Goal: Task Accomplishment & Management: Manage account settings

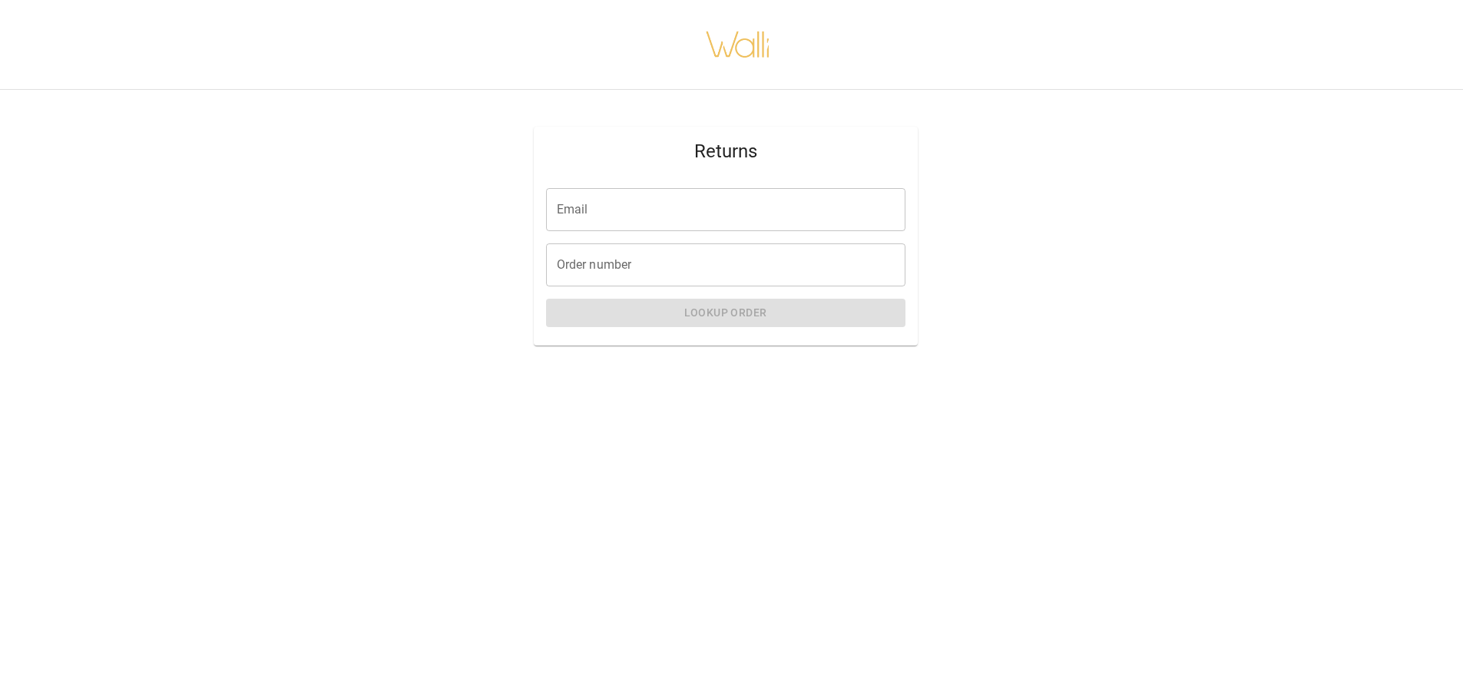
click at [664, 219] on input "Email" at bounding box center [725, 209] width 359 height 43
type input "**********"
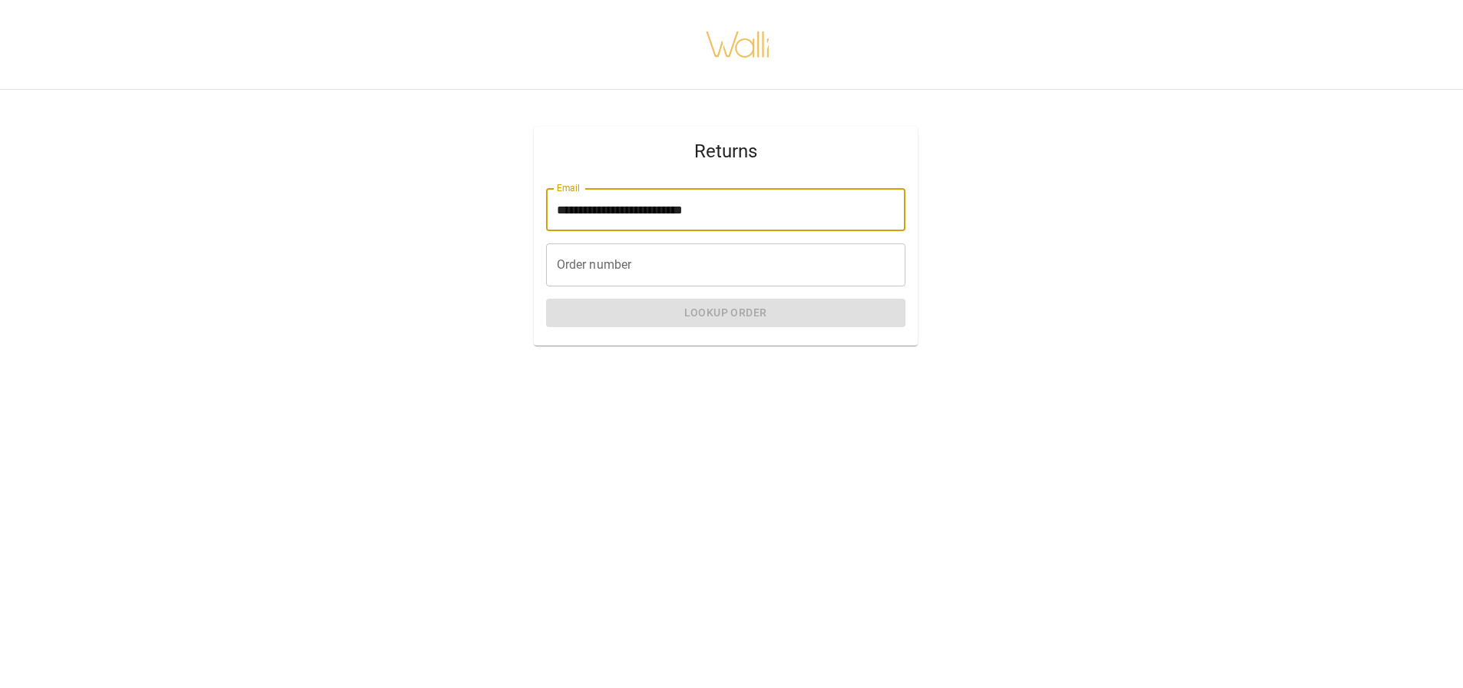
click at [663, 258] on input "Order number" at bounding box center [725, 265] width 359 height 43
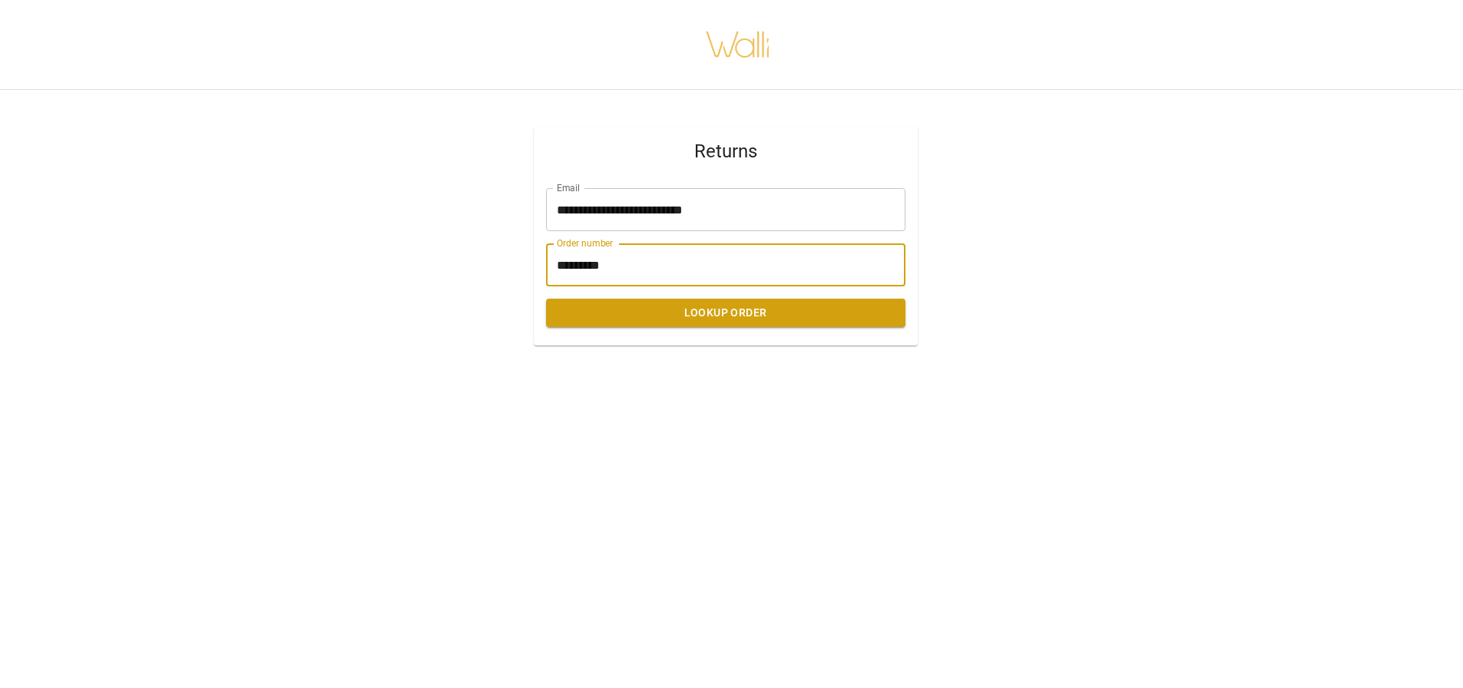
type input "*********"
click at [707, 310] on button "Lookup Order" at bounding box center [725, 313] width 359 height 28
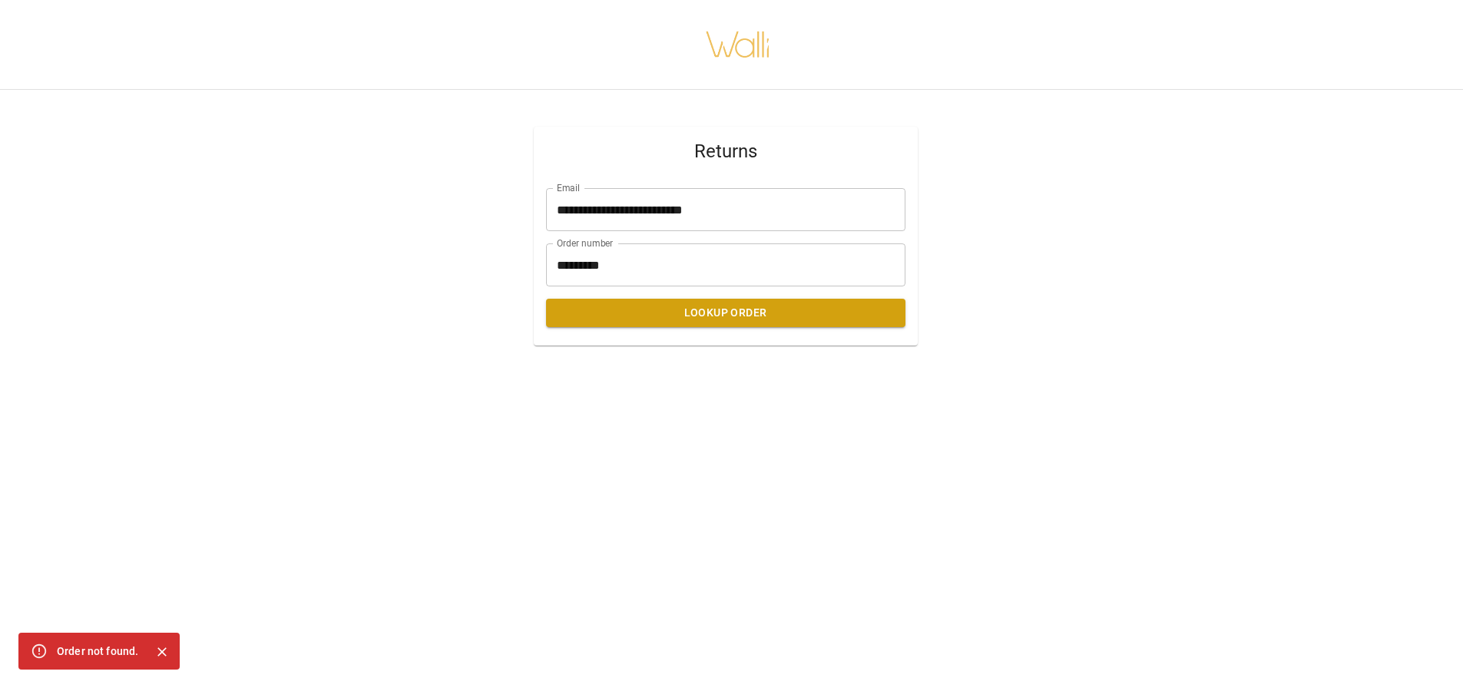
click at [162, 651] on icon "Close" at bounding box center [162, 652] width 9 height 9
click at [726, 316] on button "Lookup Order" at bounding box center [725, 313] width 359 height 28
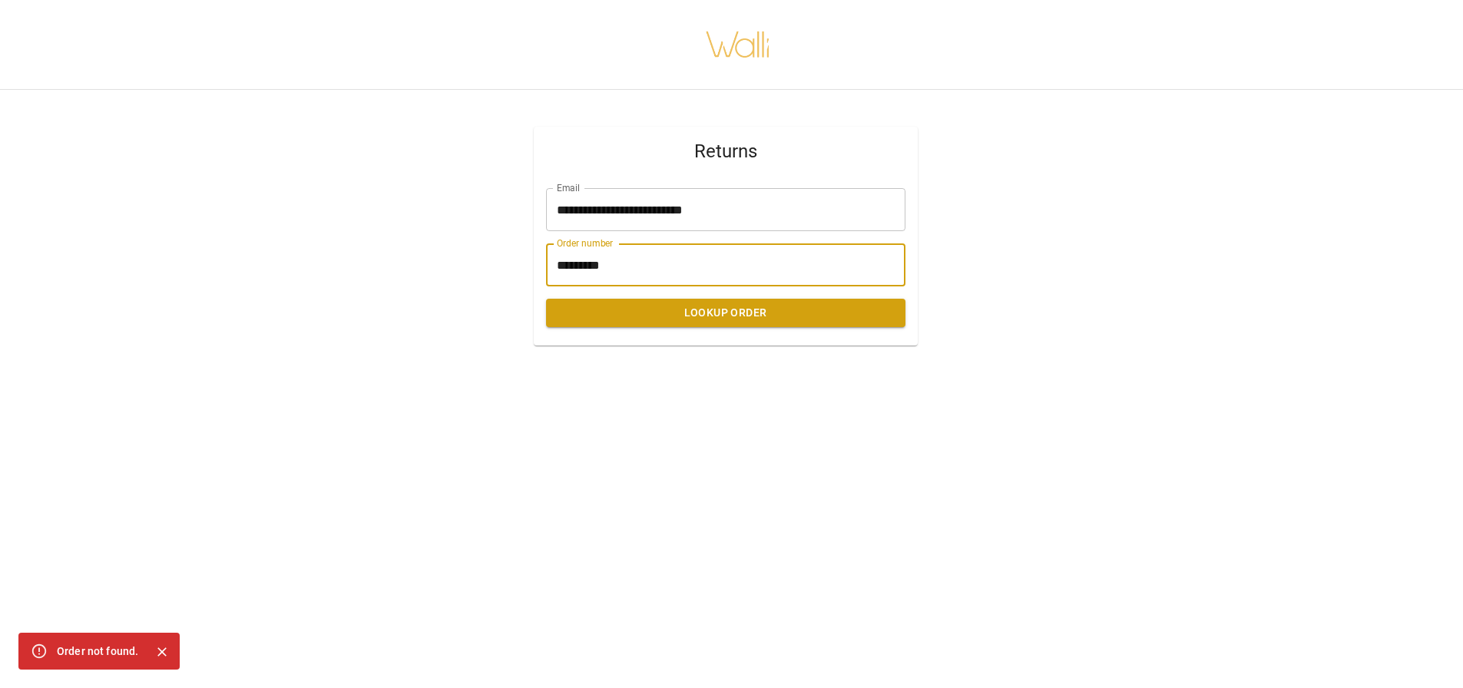
drag, startPoint x: 668, startPoint y: 270, endPoint x: 535, endPoint y: 266, distance: 132.9
click at [535, 266] on div "**********" at bounding box center [726, 261] width 384 height 170
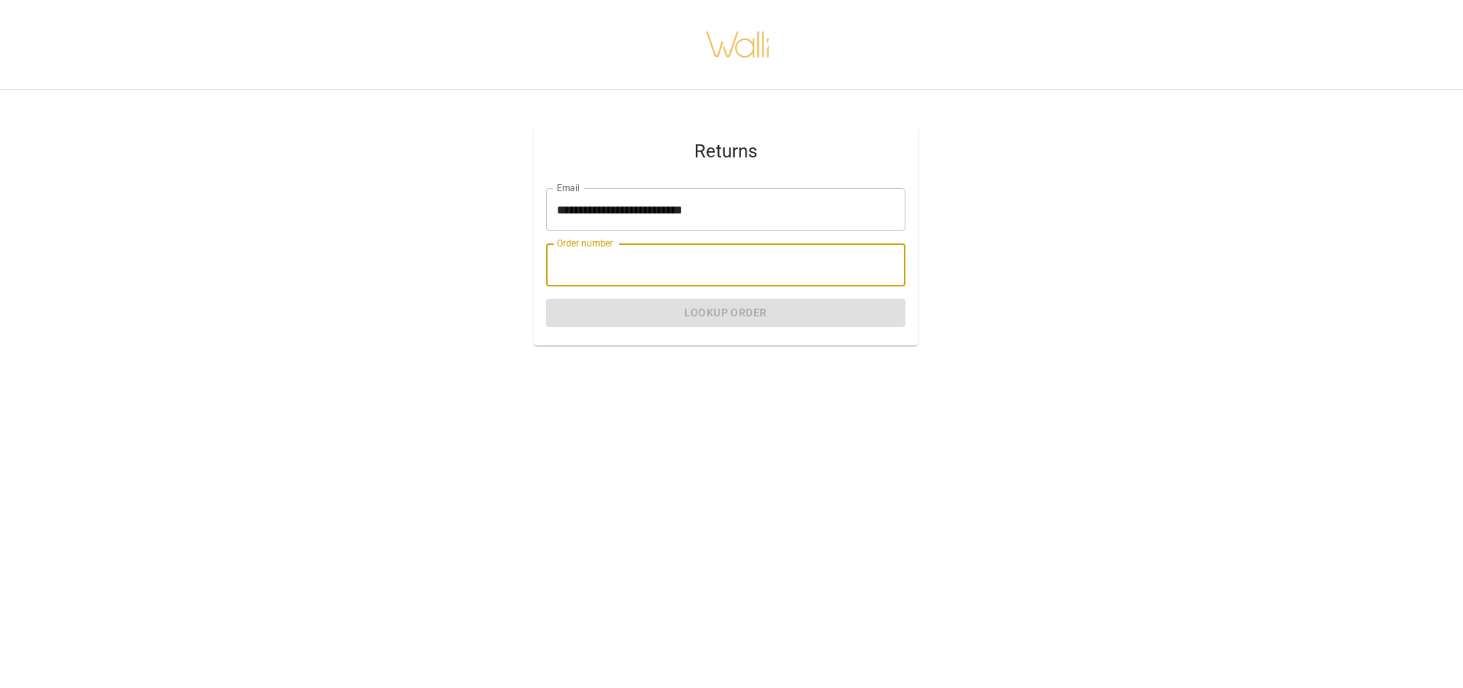
paste input "*******"
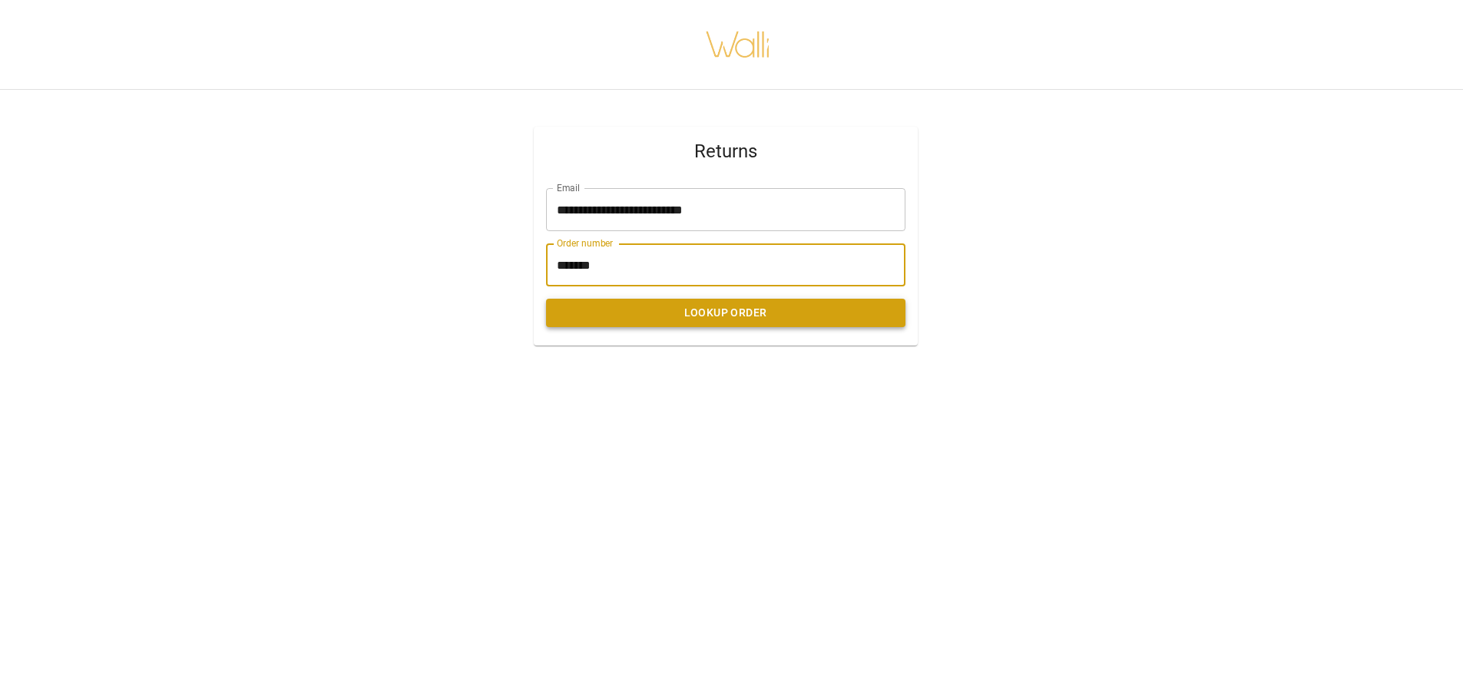
type input "*******"
click at [751, 313] on button "Lookup Order" at bounding box center [725, 313] width 359 height 28
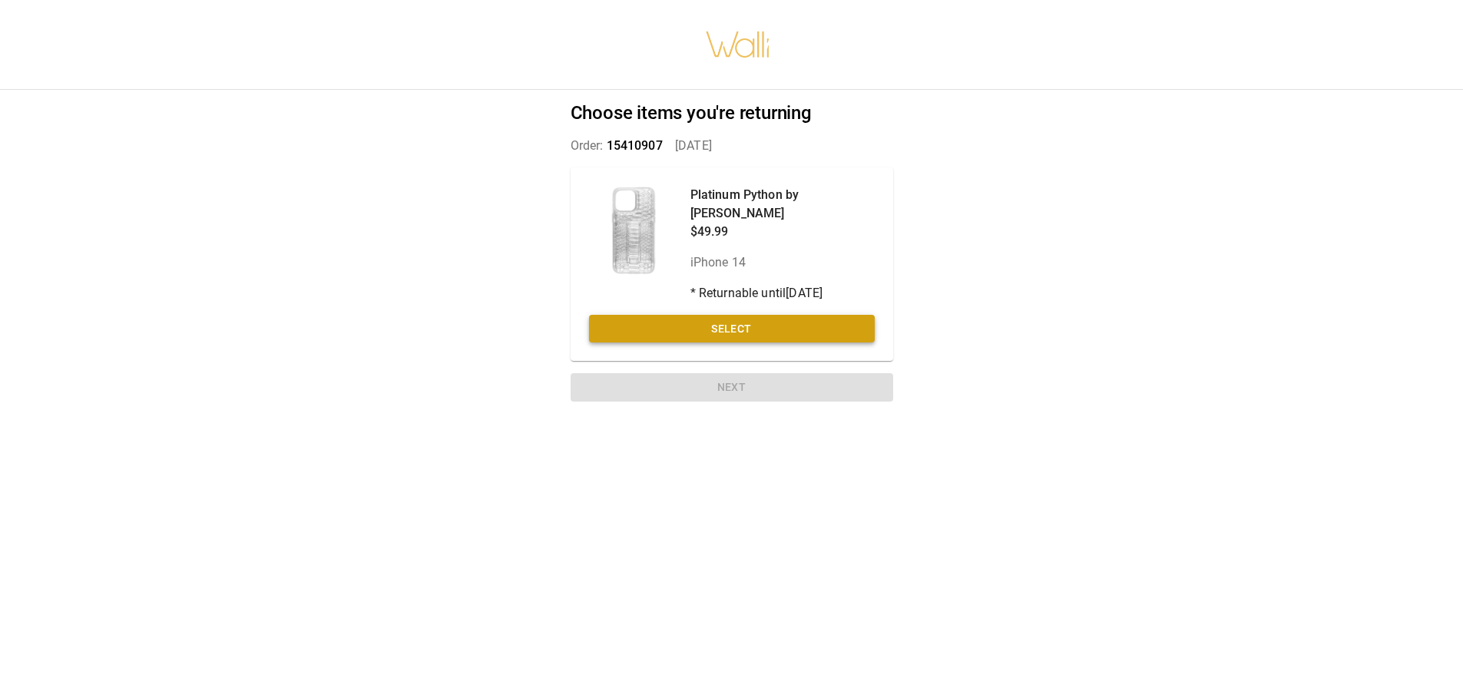
click at [752, 315] on button "Select" at bounding box center [732, 329] width 286 height 28
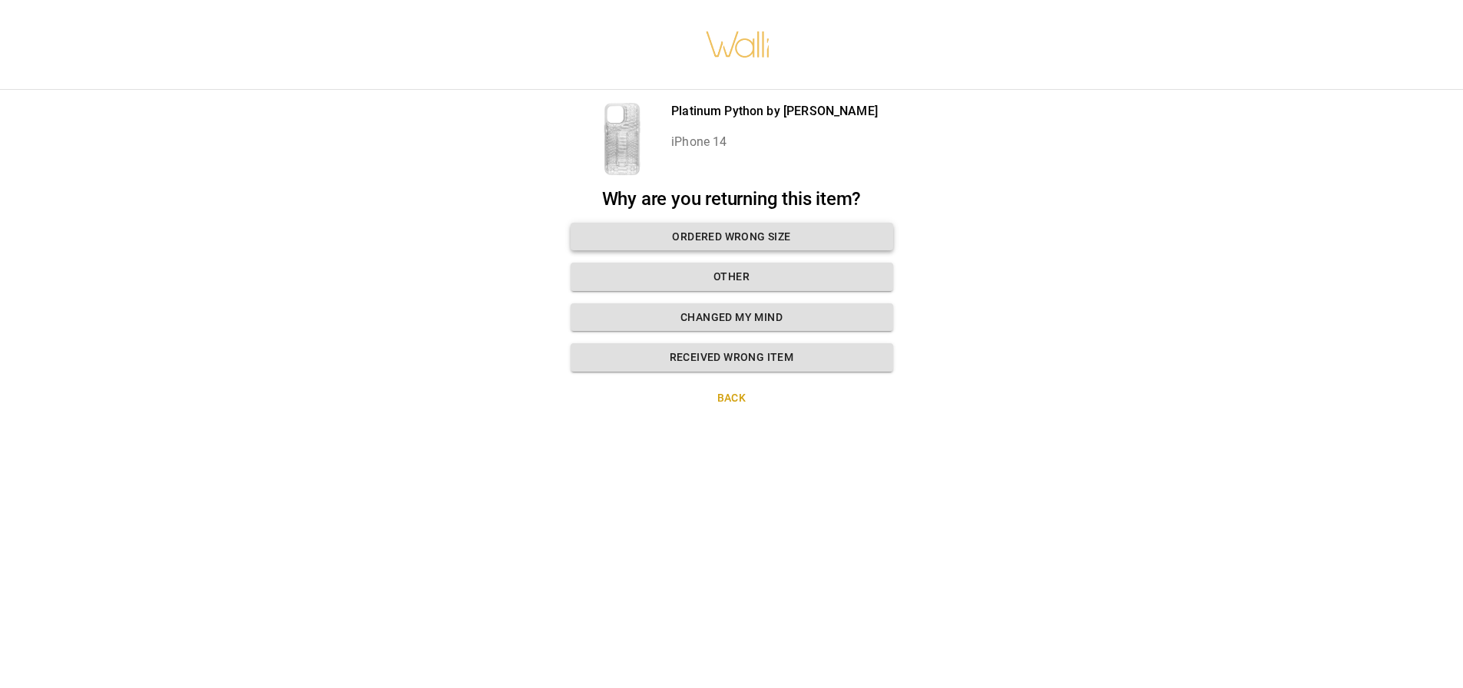
click at [754, 232] on button "Ordered wrong size" at bounding box center [732, 237] width 323 height 28
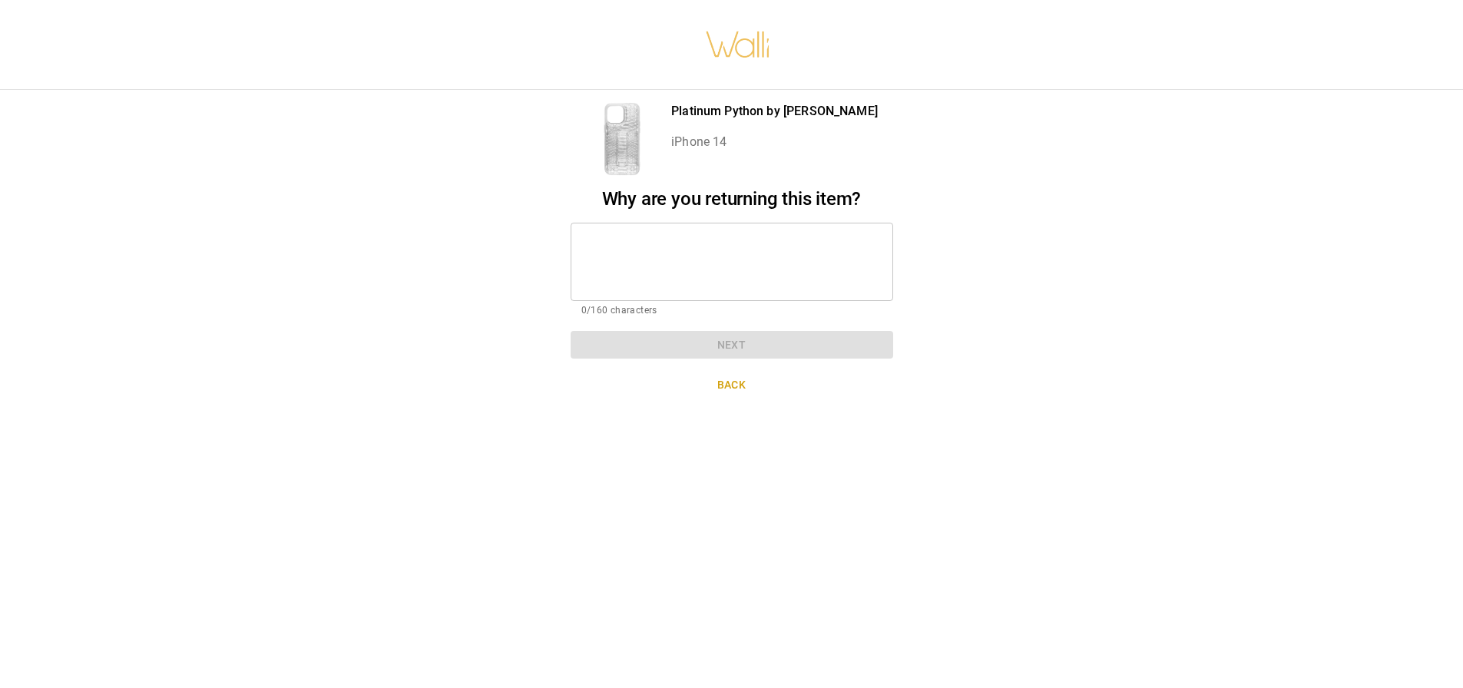
click at [755, 235] on textarea at bounding box center [731, 261] width 301 height 53
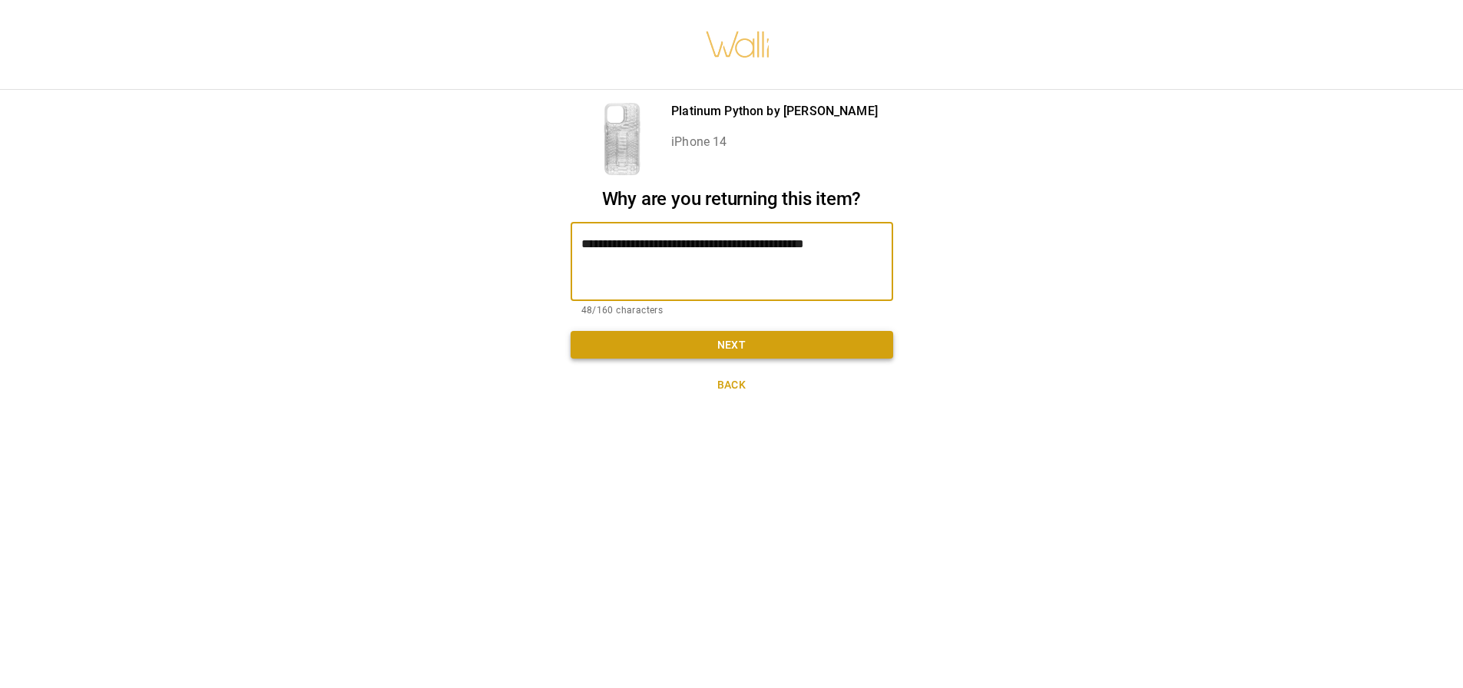
type textarea "**********"
click at [745, 339] on button "Next" at bounding box center [732, 345] width 323 height 28
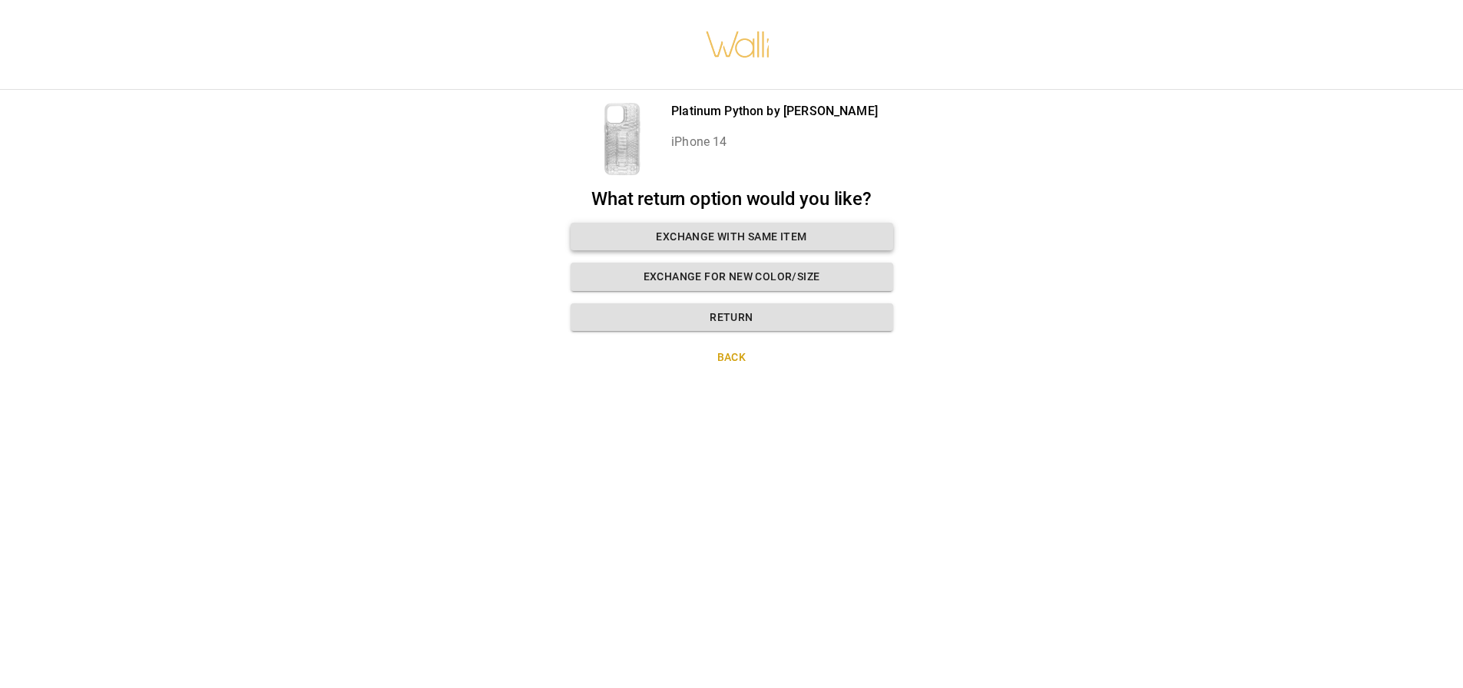
click at [774, 238] on button "Exchange with same item" at bounding box center [732, 237] width 323 height 28
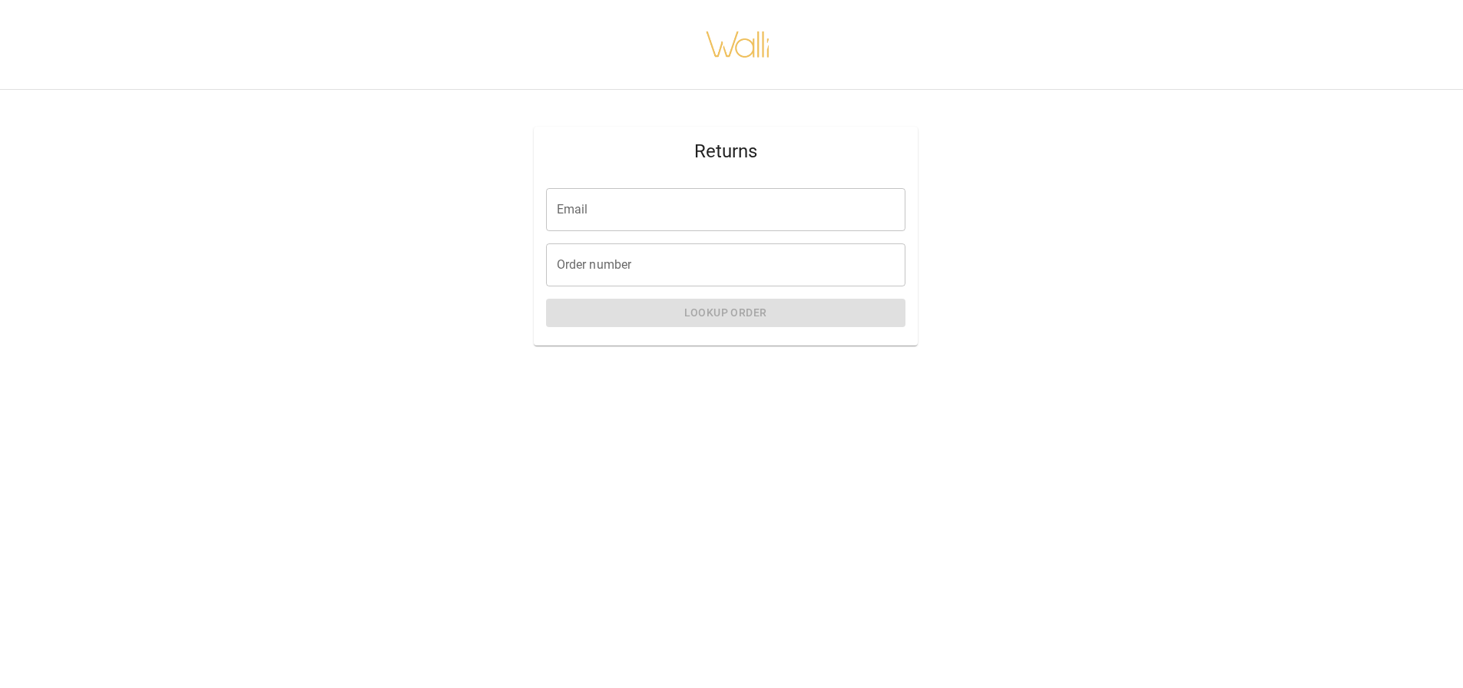
click at [674, 230] on input "Email" at bounding box center [725, 209] width 359 height 43
type input "**********"
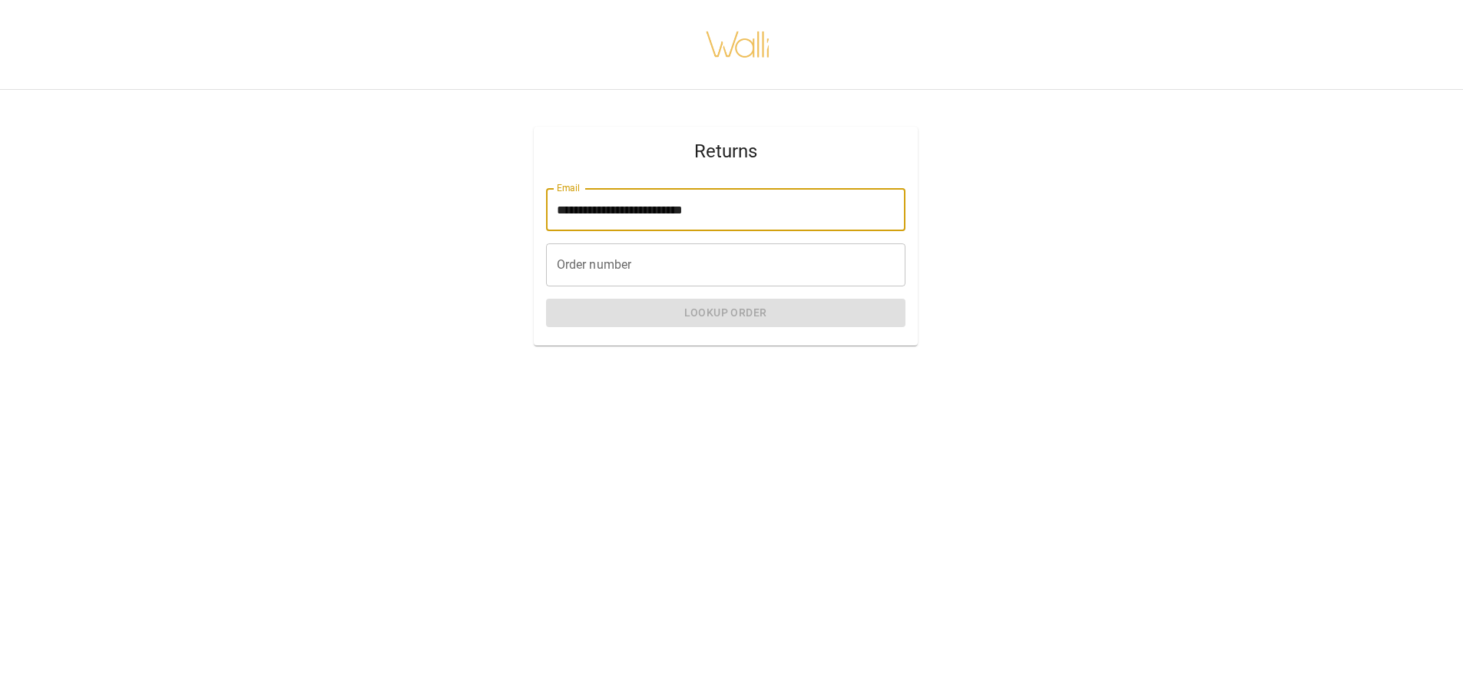
click at [625, 259] on input "Order number" at bounding box center [725, 265] width 359 height 43
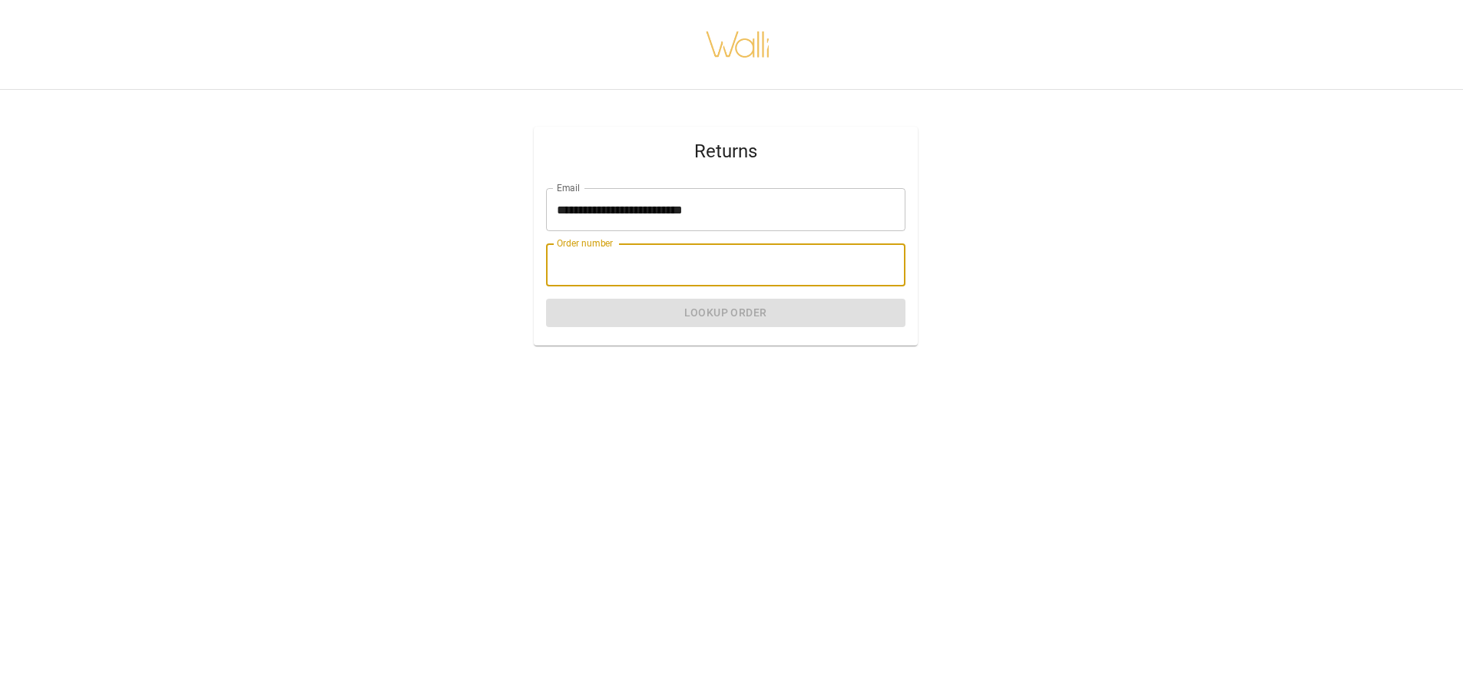
drag, startPoint x: 629, startPoint y: 257, endPoint x: 591, endPoint y: 269, distance: 40.1
paste input "*******"
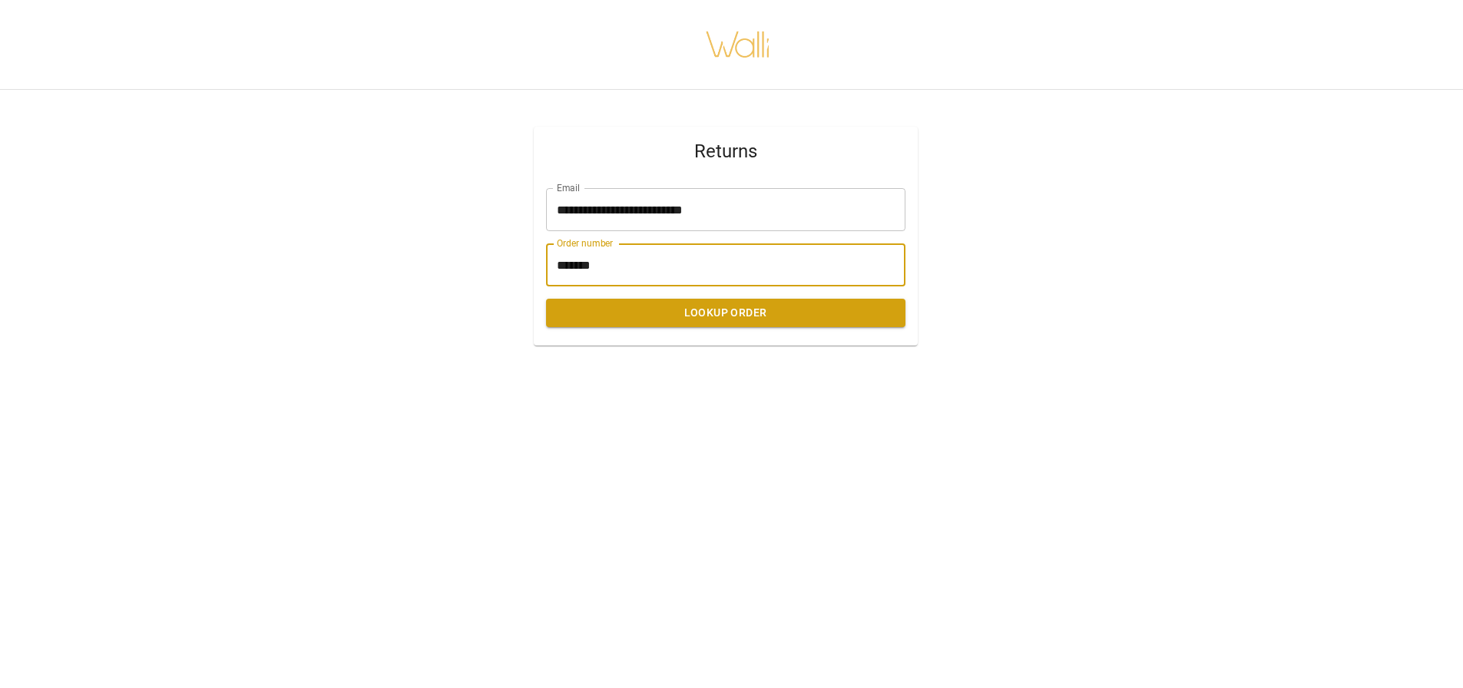
type input "*******"
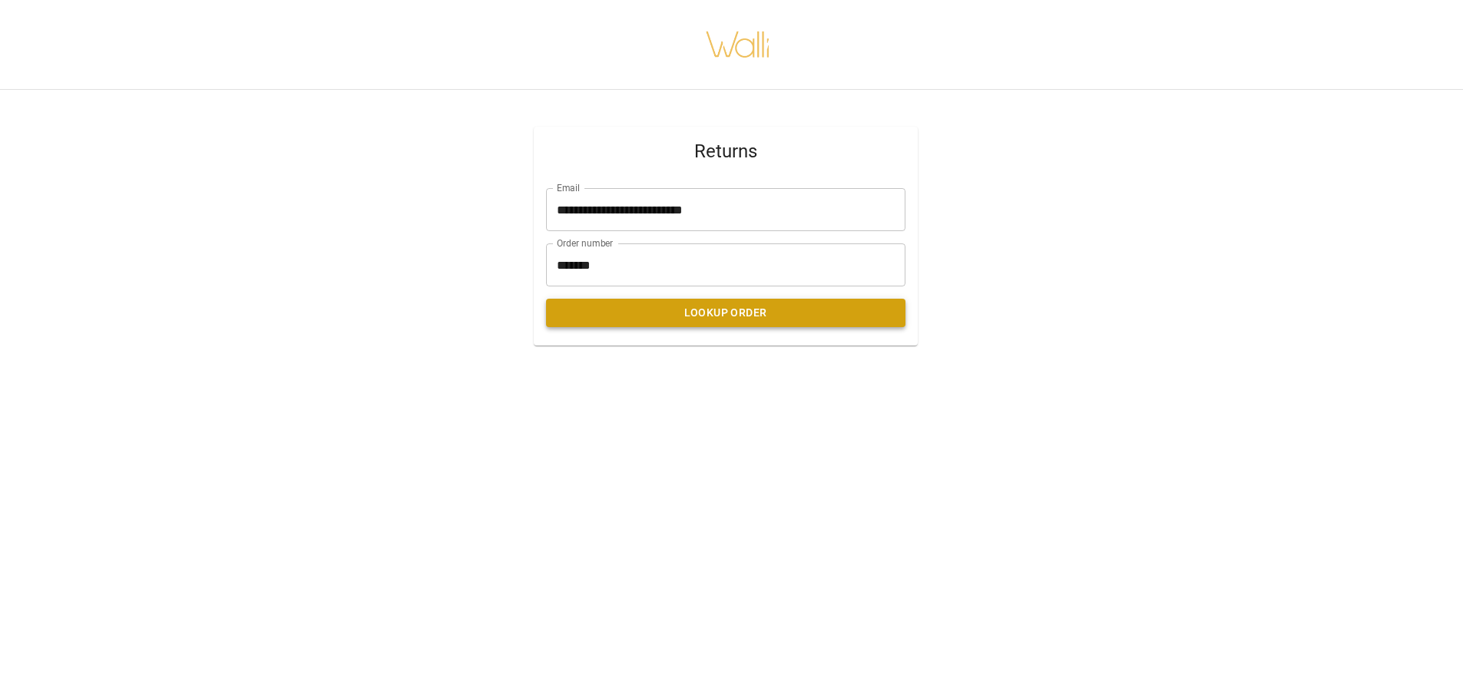
click at [802, 309] on button "Lookup Order" at bounding box center [725, 313] width 359 height 28
click at [852, 320] on button "Lookup Order" at bounding box center [725, 313] width 359 height 28
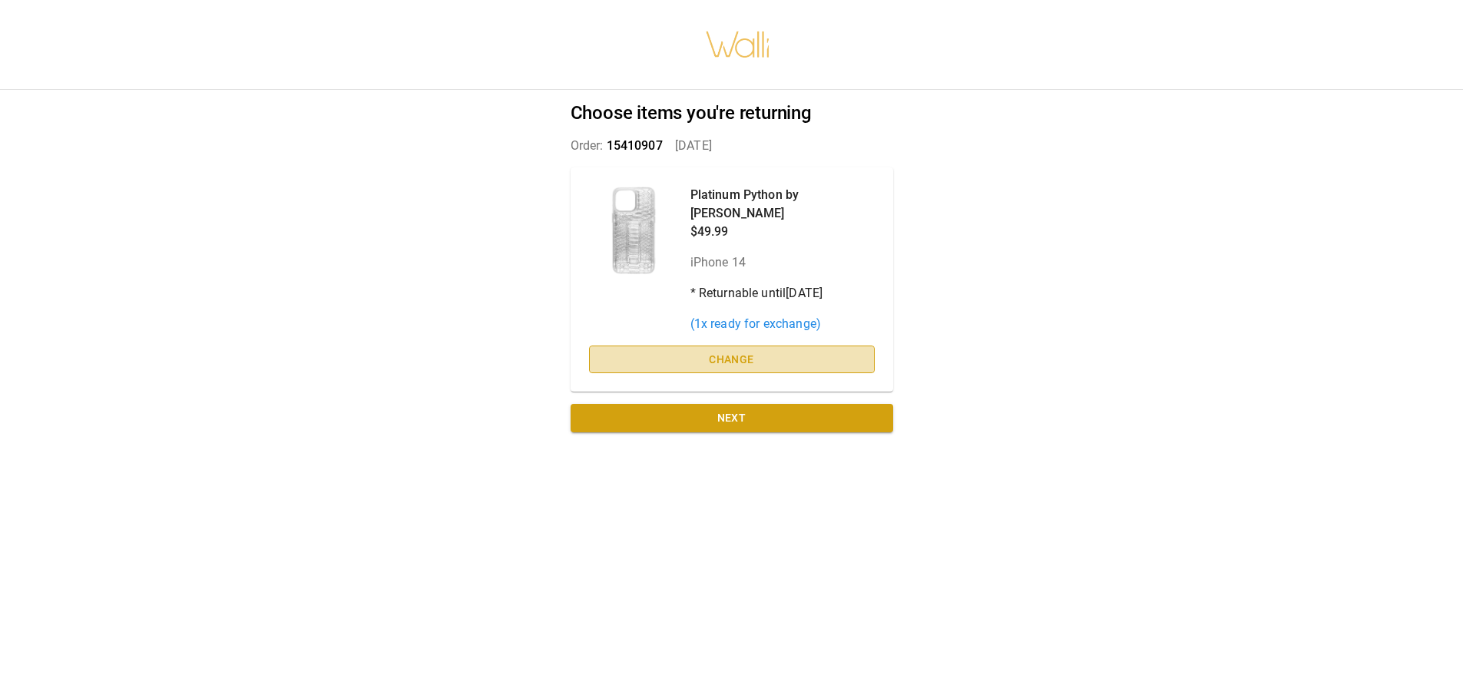
click at [807, 346] on button "Change" at bounding box center [732, 360] width 286 height 28
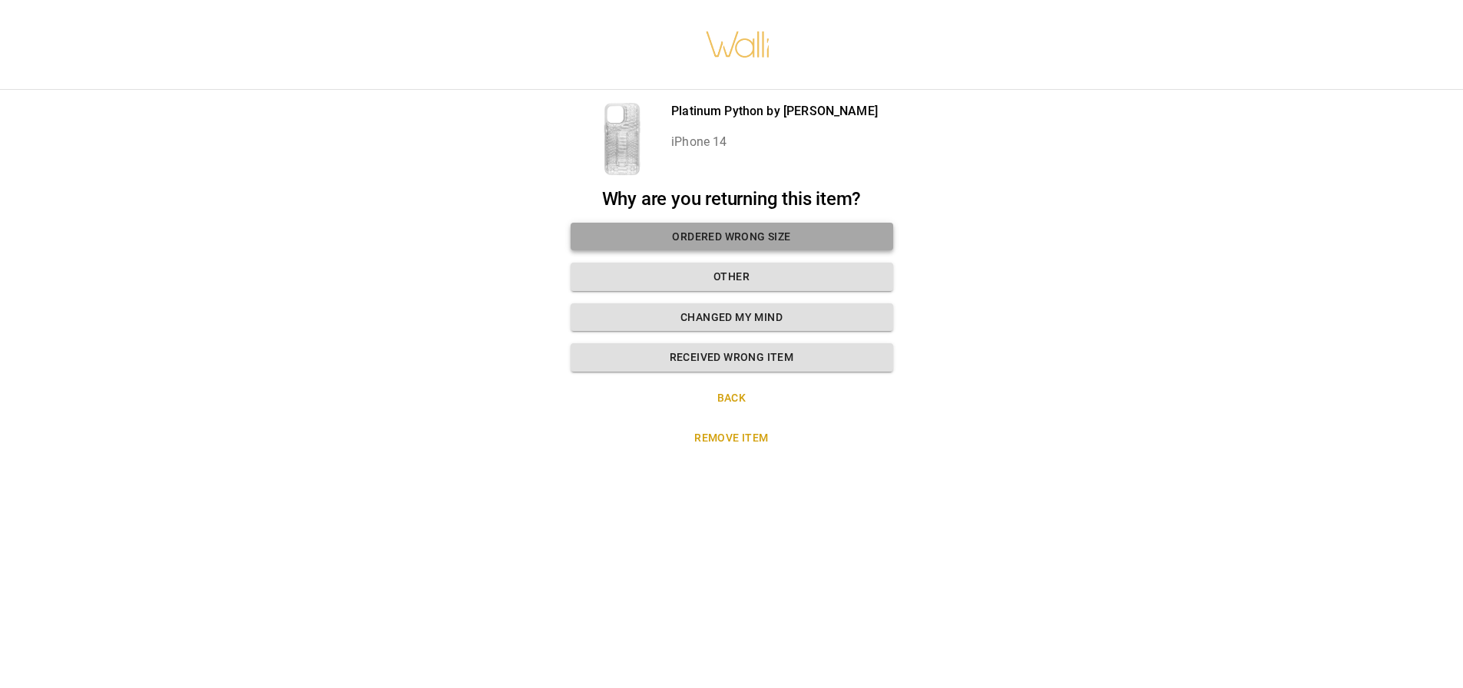
click at [764, 233] on button "Ordered wrong size" at bounding box center [732, 237] width 323 height 28
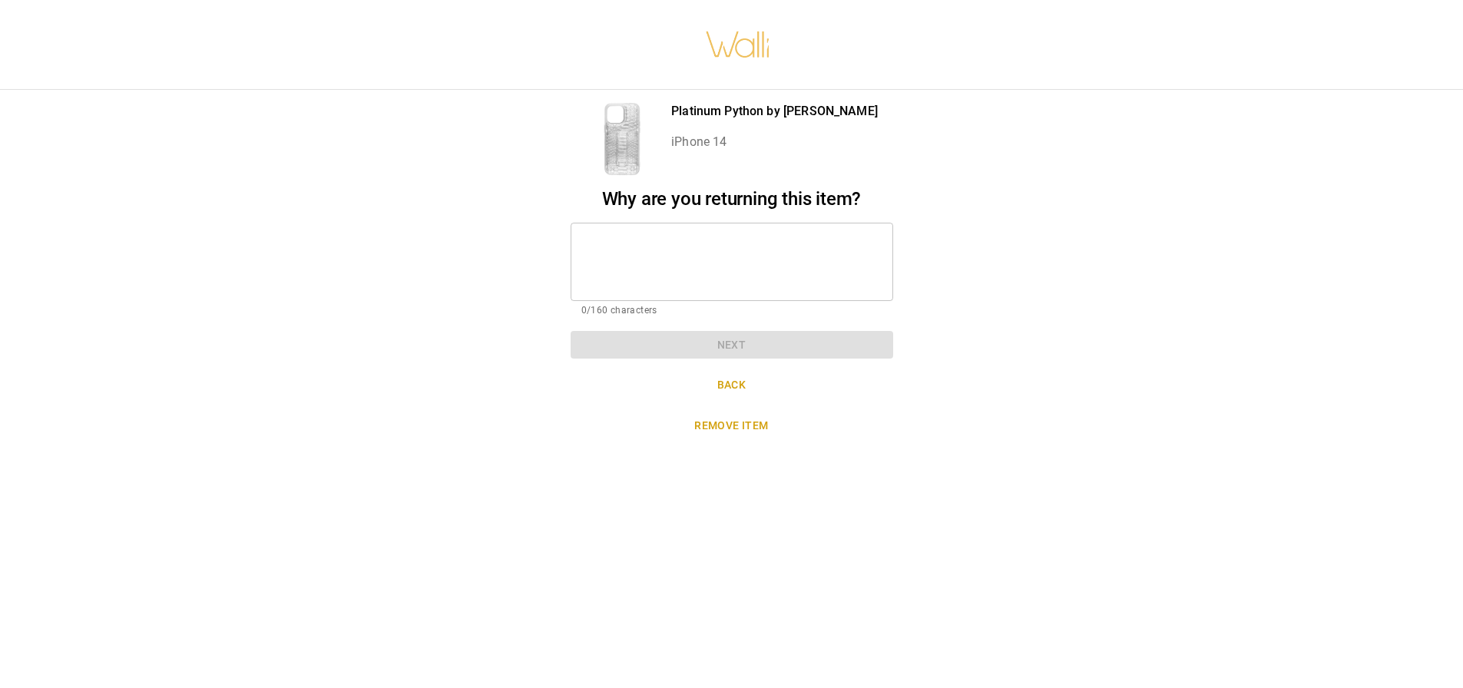
click at [757, 236] on textarea at bounding box center [731, 261] width 301 height 53
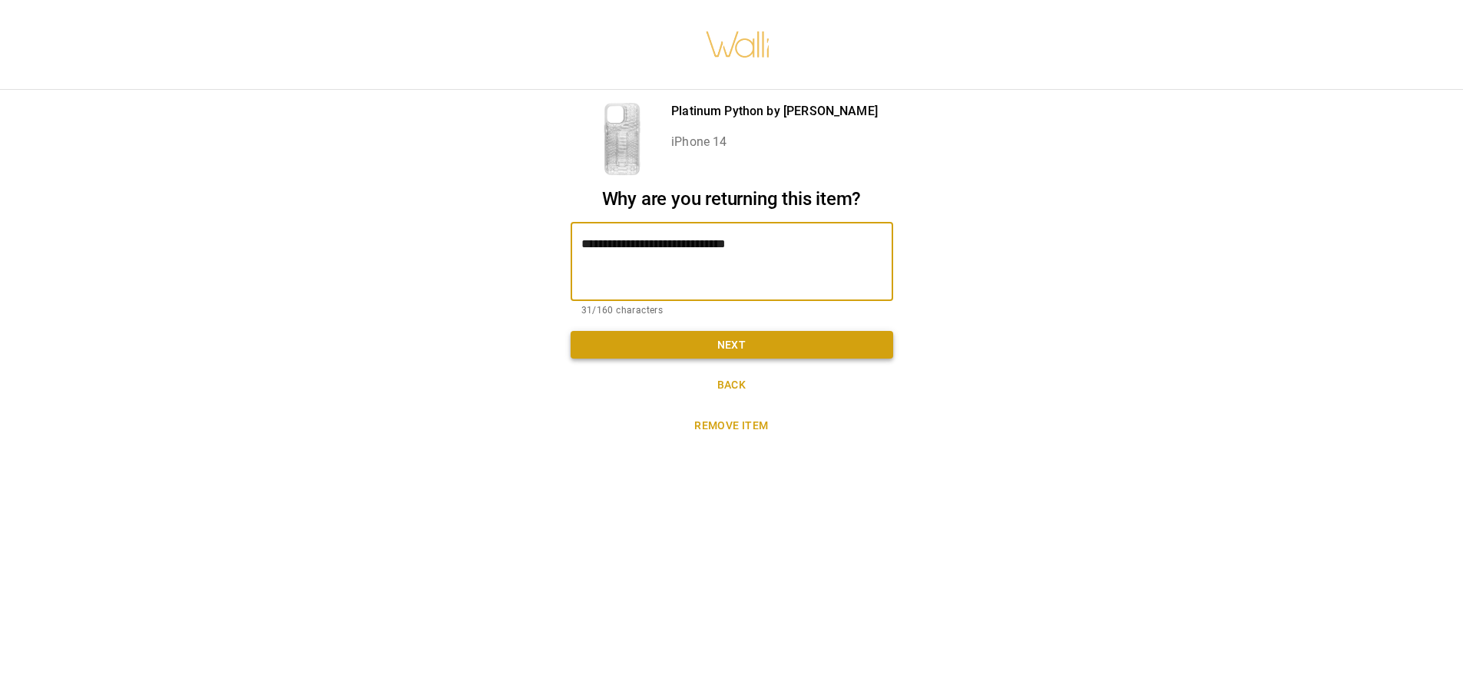
type textarea "**********"
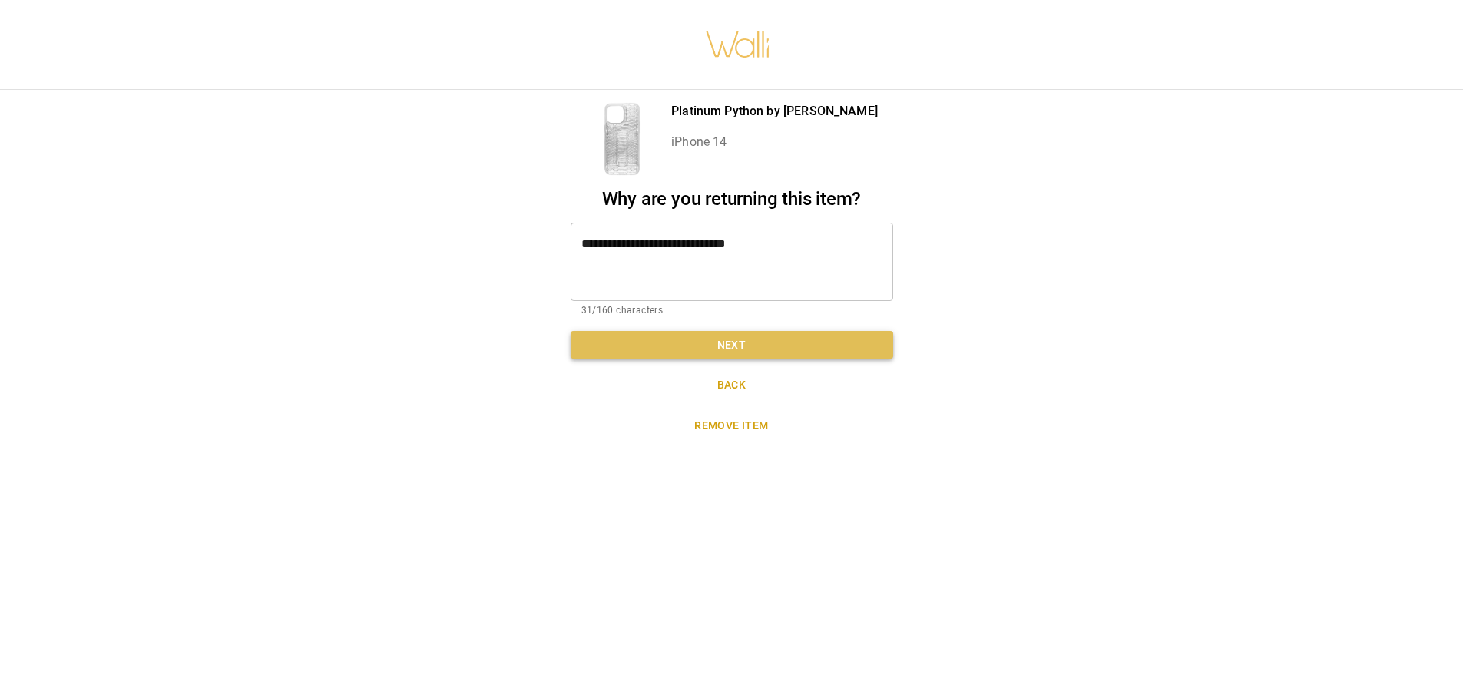
click at [818, 346] on button "Next" at bounding box center [732, 345] width 323 height 28
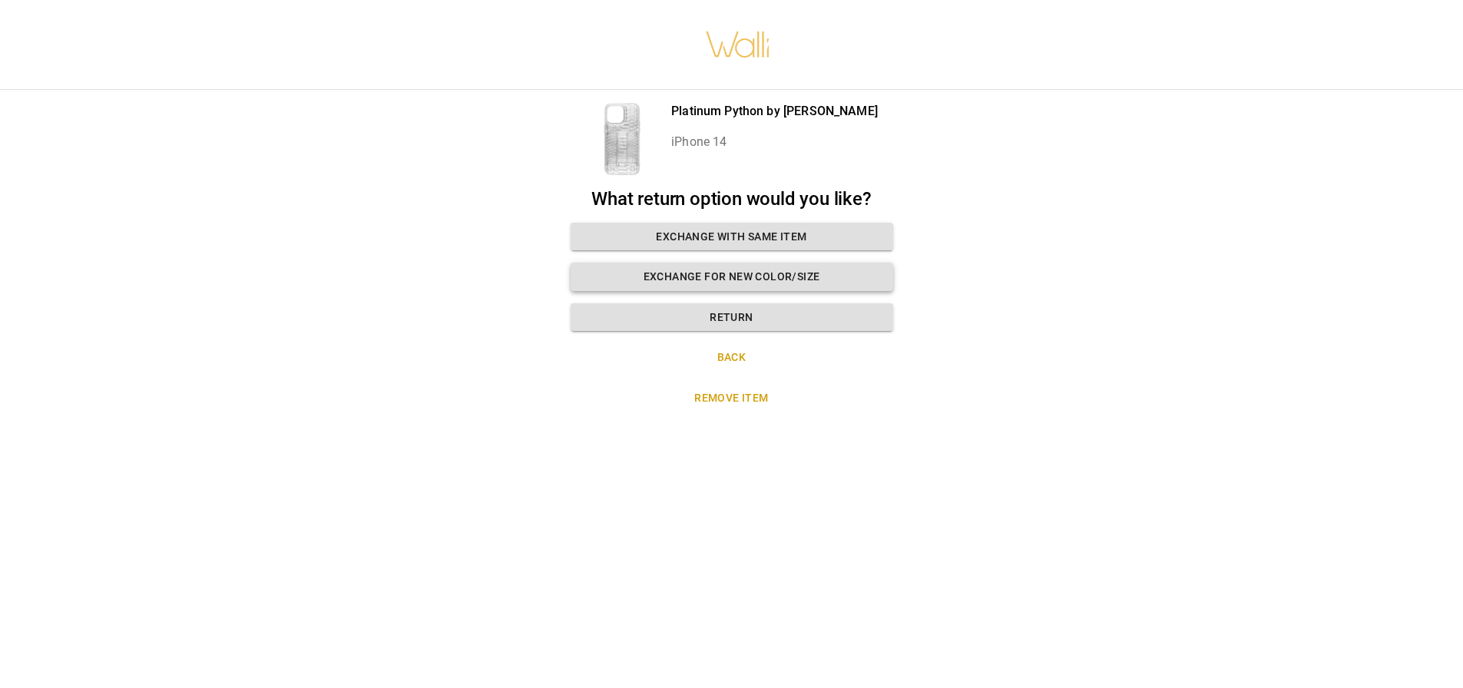
click at [768, 280] on button "Exchange for new color/size" at bounding box center [732, 277] width 323 height 28
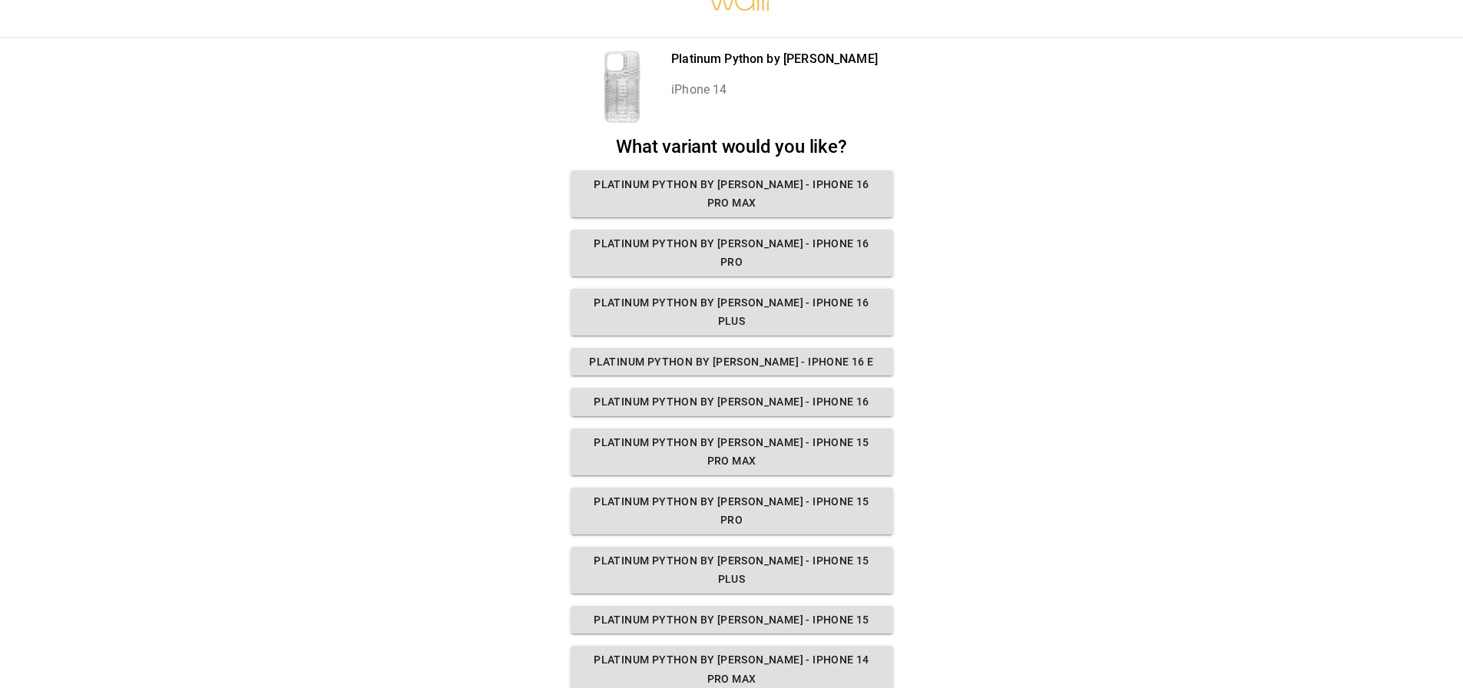
scroll to position [77, 0]
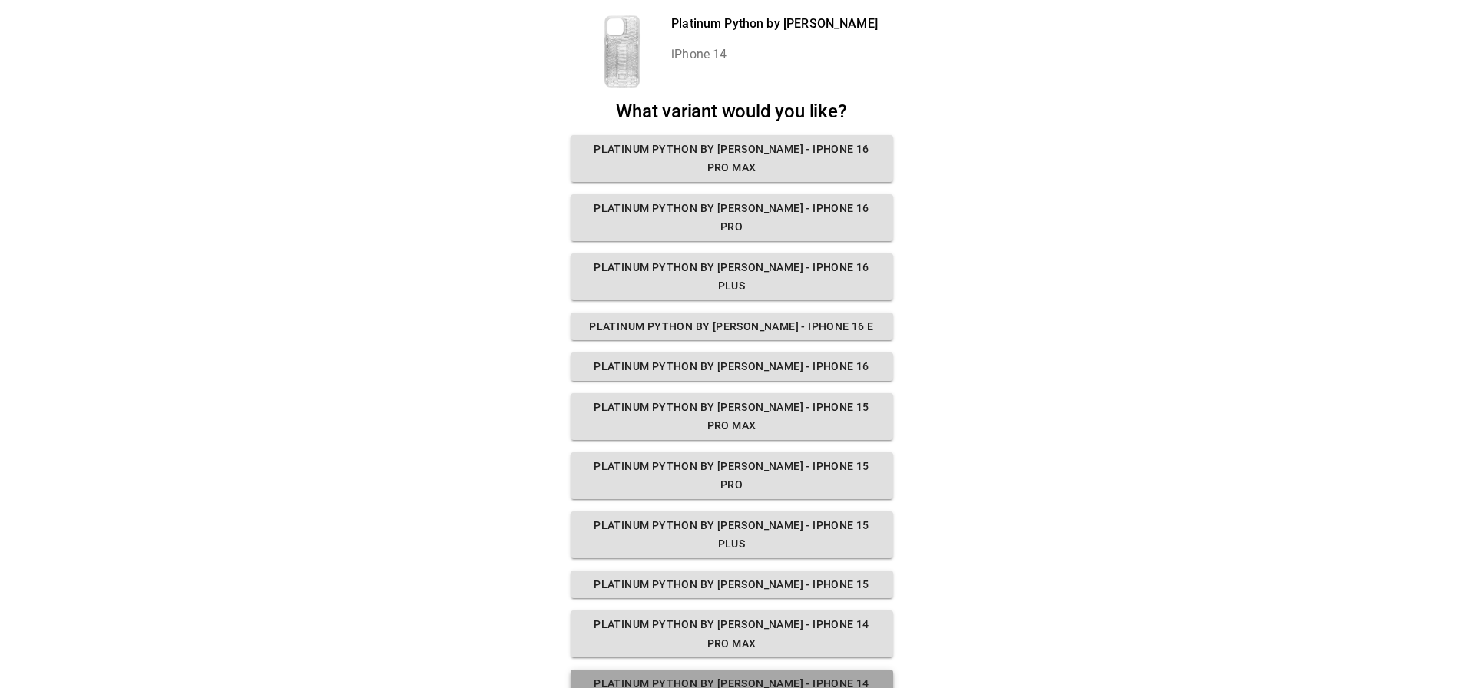
click at [762, 670] on button "Platinum Python by Ally Hilfiger - iPhone 14 Pro" at bounding box center [732, 693] width 323 height 47
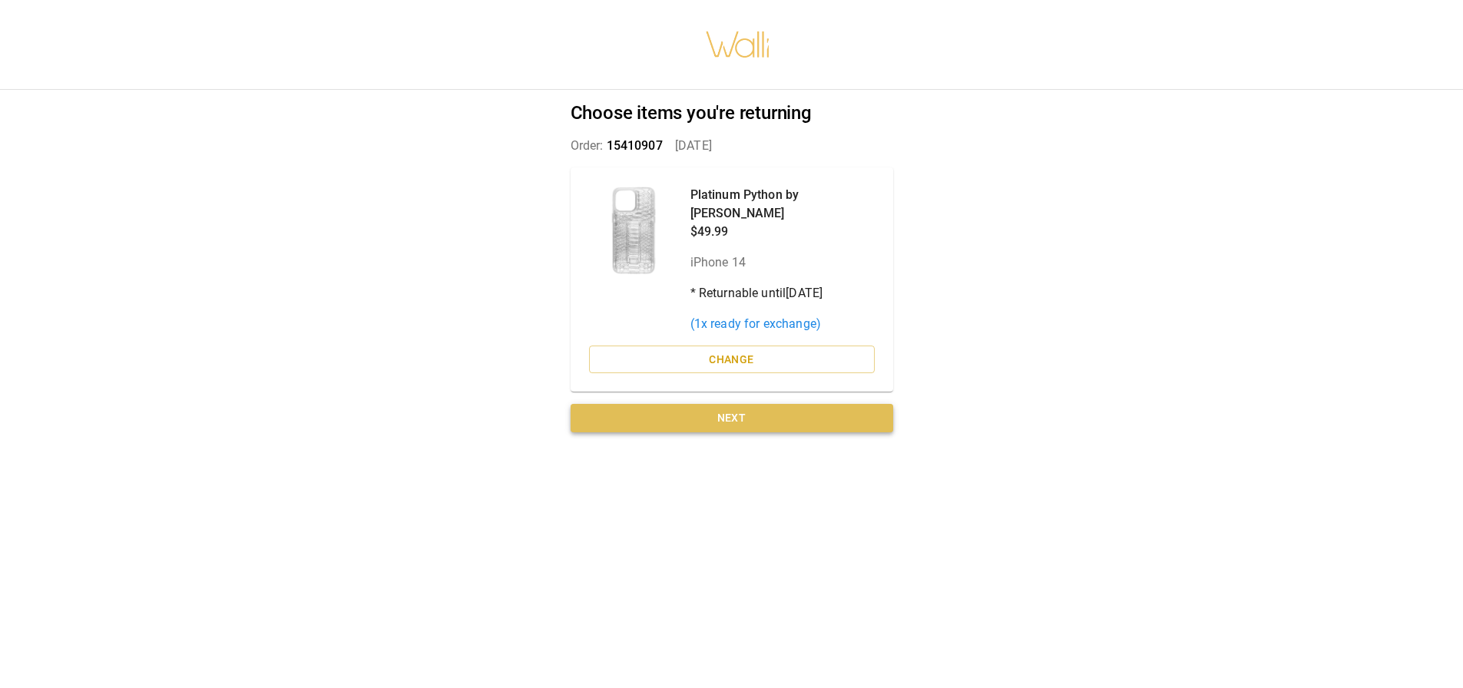
click at [754, 404] on button "Next" at bounding box center [732, 418] width 323 height 28
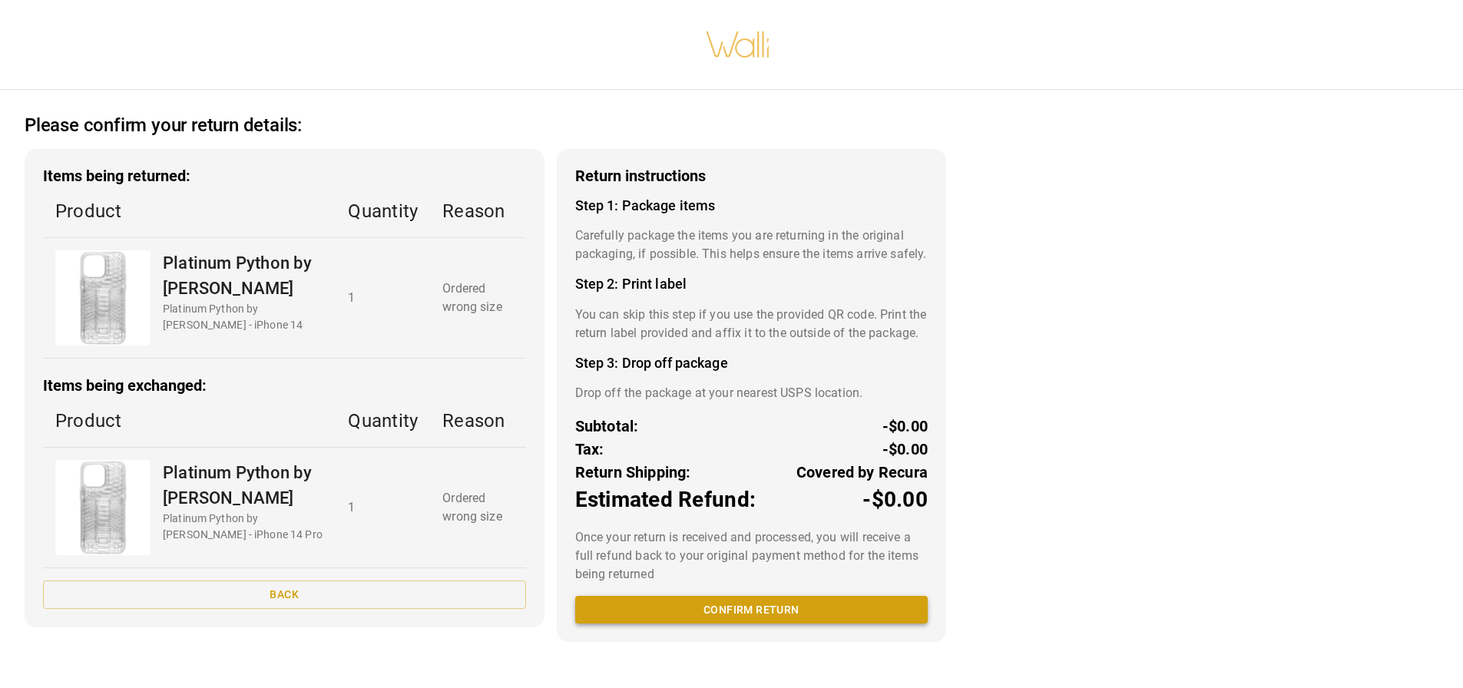
click at [807, 625] on button "Confirm return" at bounding box center [751, 610] width 353 height 28
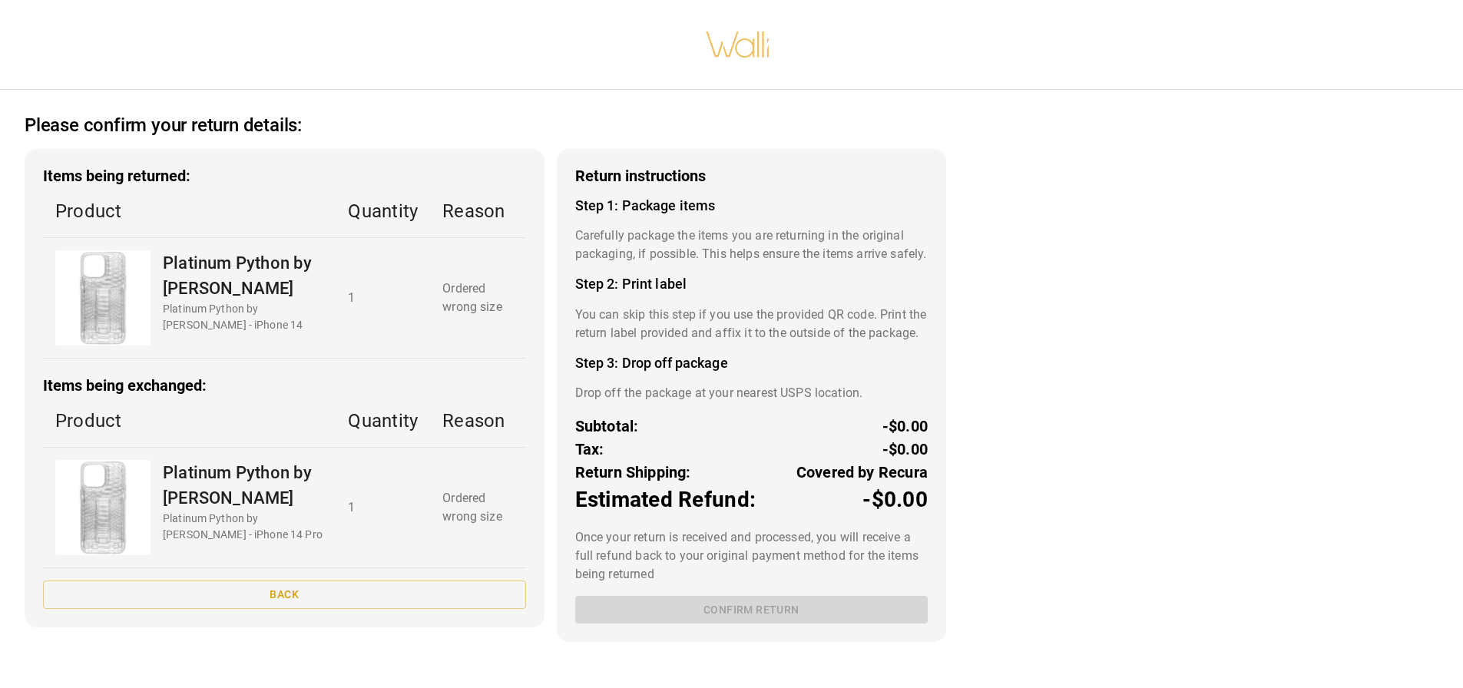
scroll to position [3, 0]
click at [731, 631] on div "Return instructions Step 1: Package items Carefully package the items you are r…" at bounding box center [751, 395] width 389 height 493
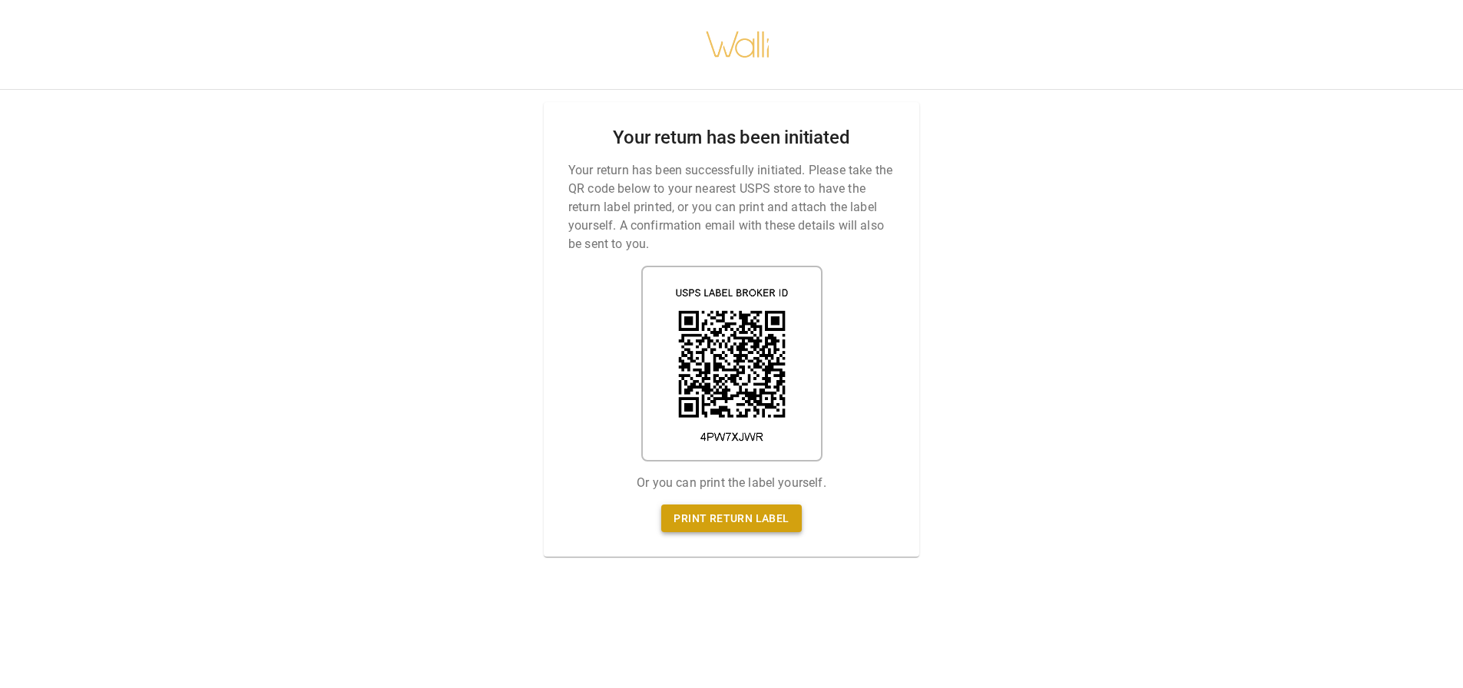
click at [711, 507] on link "Print return label" at bounding box center [731, 519] width 140 height 28
click at [281, 188] on div "Your return has been initiated Your return has been successfully initiated. Ple…" at bounding box center [731, 344] width 1463 height 688
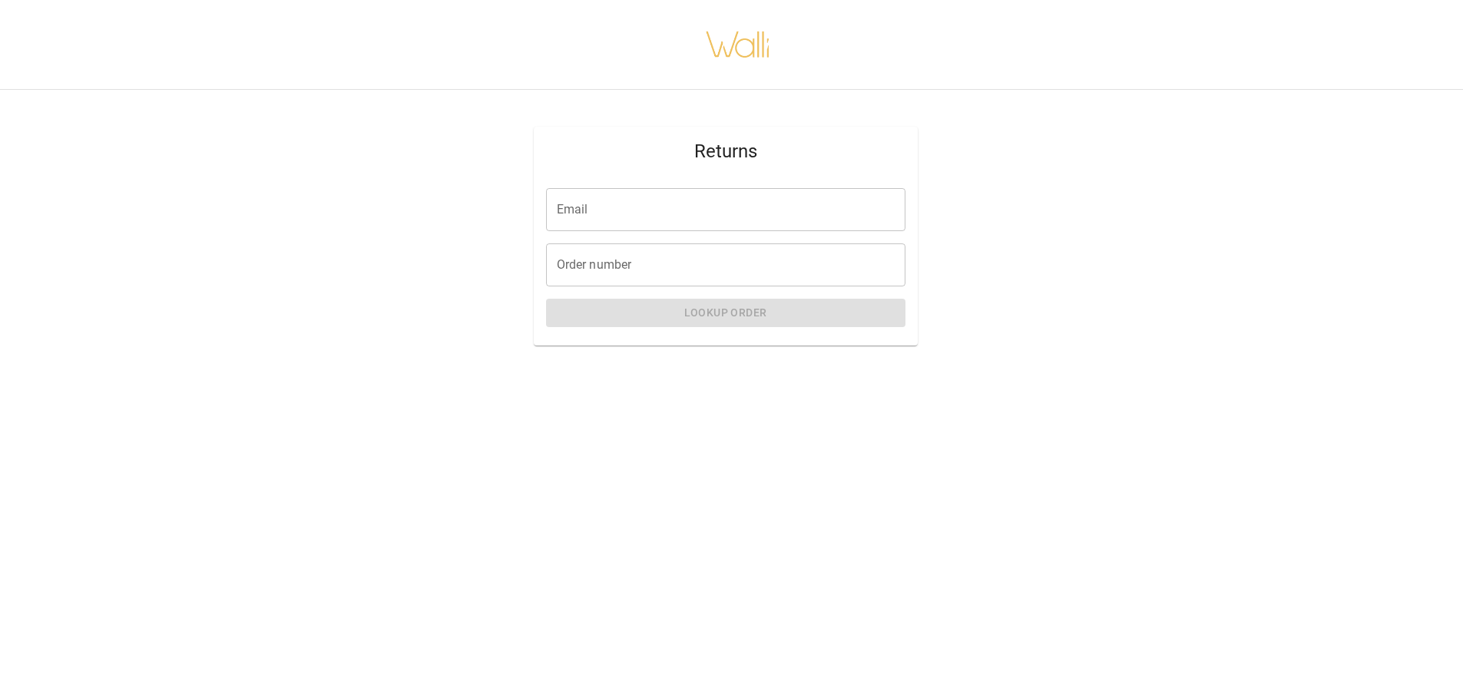
click at [604, 192] on input "Email" at bounding box center [725, 209] width 359 height 43
type input "**********"
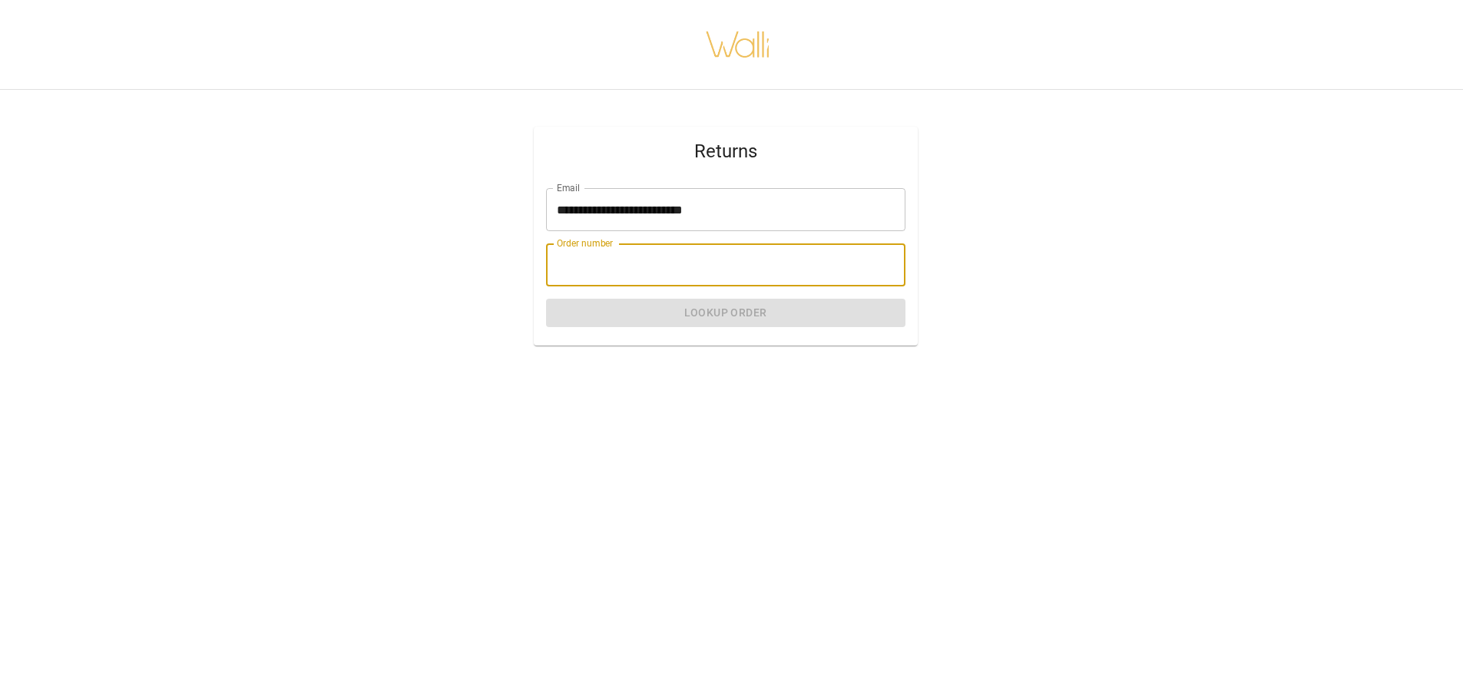
click at [644, 263] on input "Order number" at bounding box center [725, 265] width 359 height 43
type input "*******"
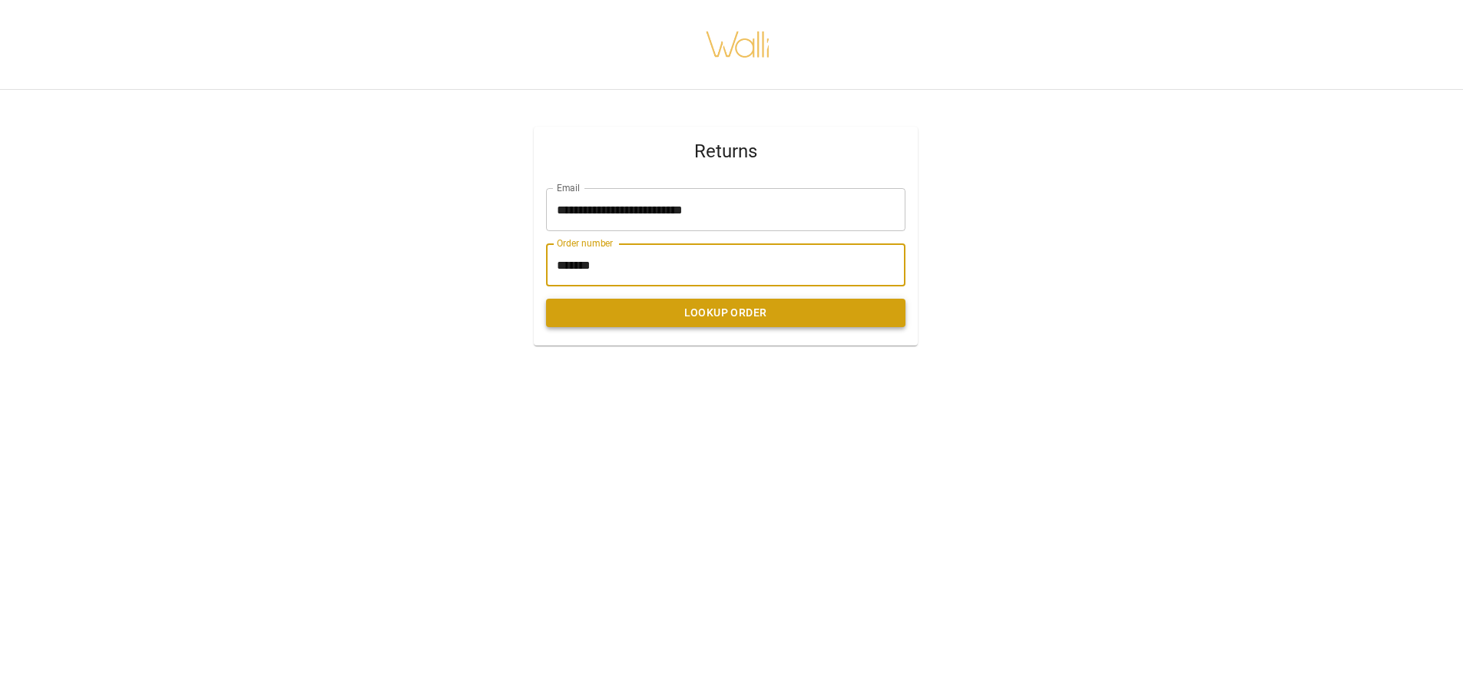
click at [651, 320] on button "Lookup Order" at bounding box center [725, 313] width 359 height 28
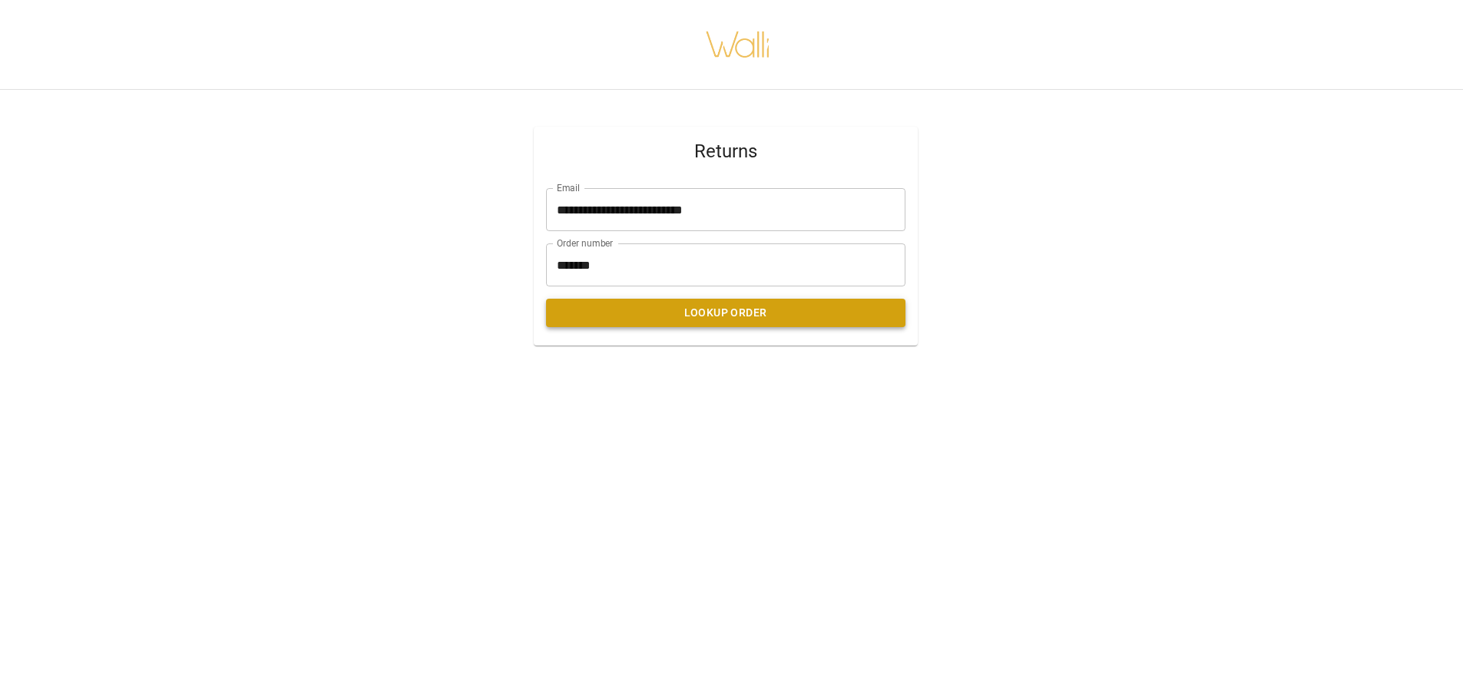
click at [724, 313] on button "Lookup Order" at bounding box center [725, 313] width 359 height 28
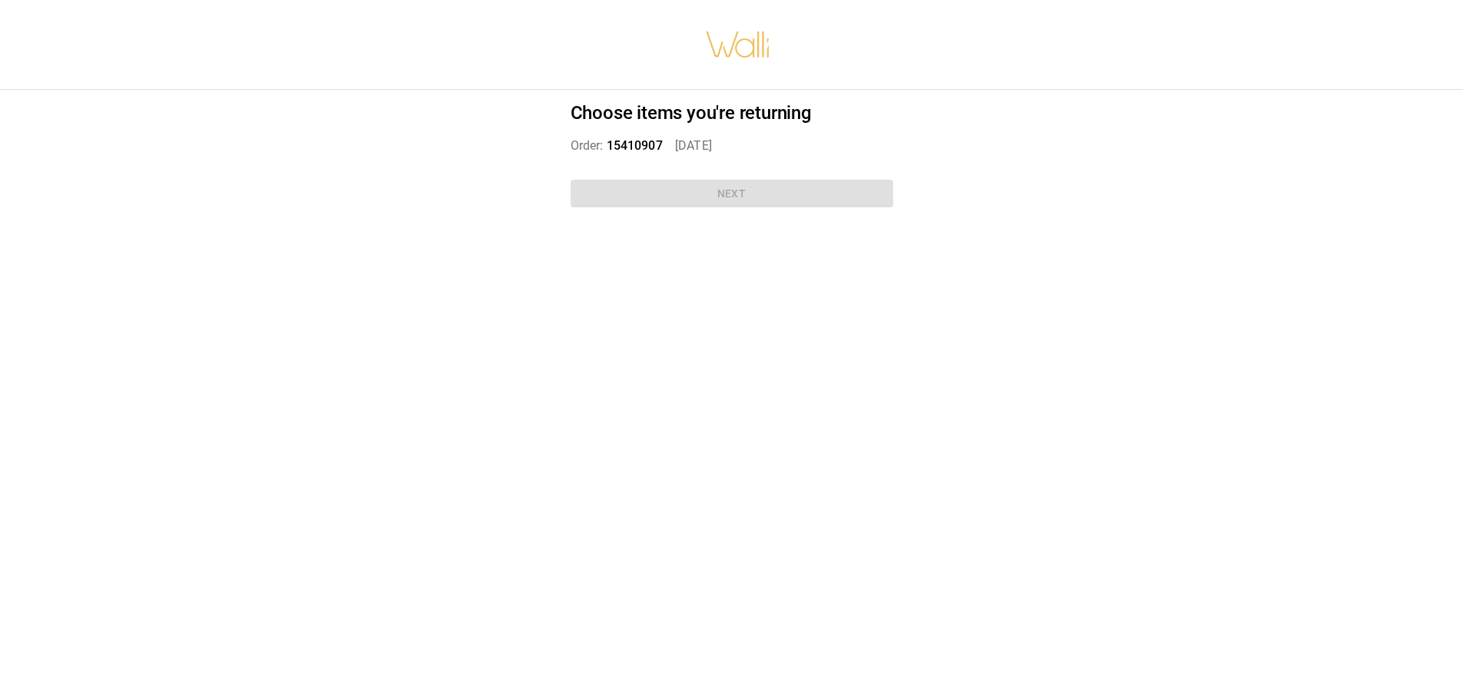
click at [665, 143] on p "Order: 15410907   [DATE]" at bounding box center [732, 146] width 323 height 18
click at [687, 178] on div "Choose items you're returning Order: 15410907   [DATE] Next" at bounding box center [731, 158] width 359 height 136
click at [701, 194] on div "Choose items you're returning Order: 15410907   [DATE] Next" at bounding box center [731, 158] width 359 height 136
click at [706, 190] on div "Choose items you're returning Order: 15410907   [DATE] Next" at bounding box center [731, 158] width 359 height 136
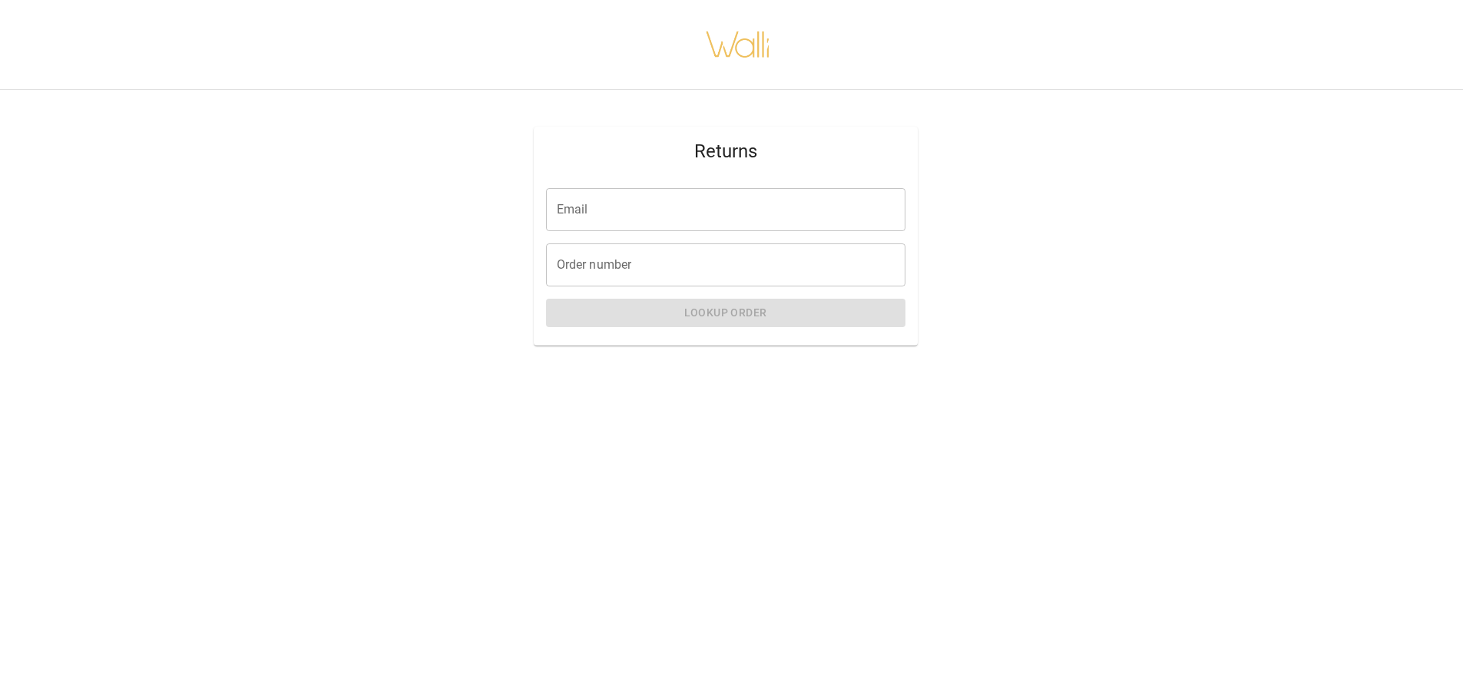
click at [744, 214] on input "Email" at bounding box center [725, 209] width 359 height 43
type input "**********"
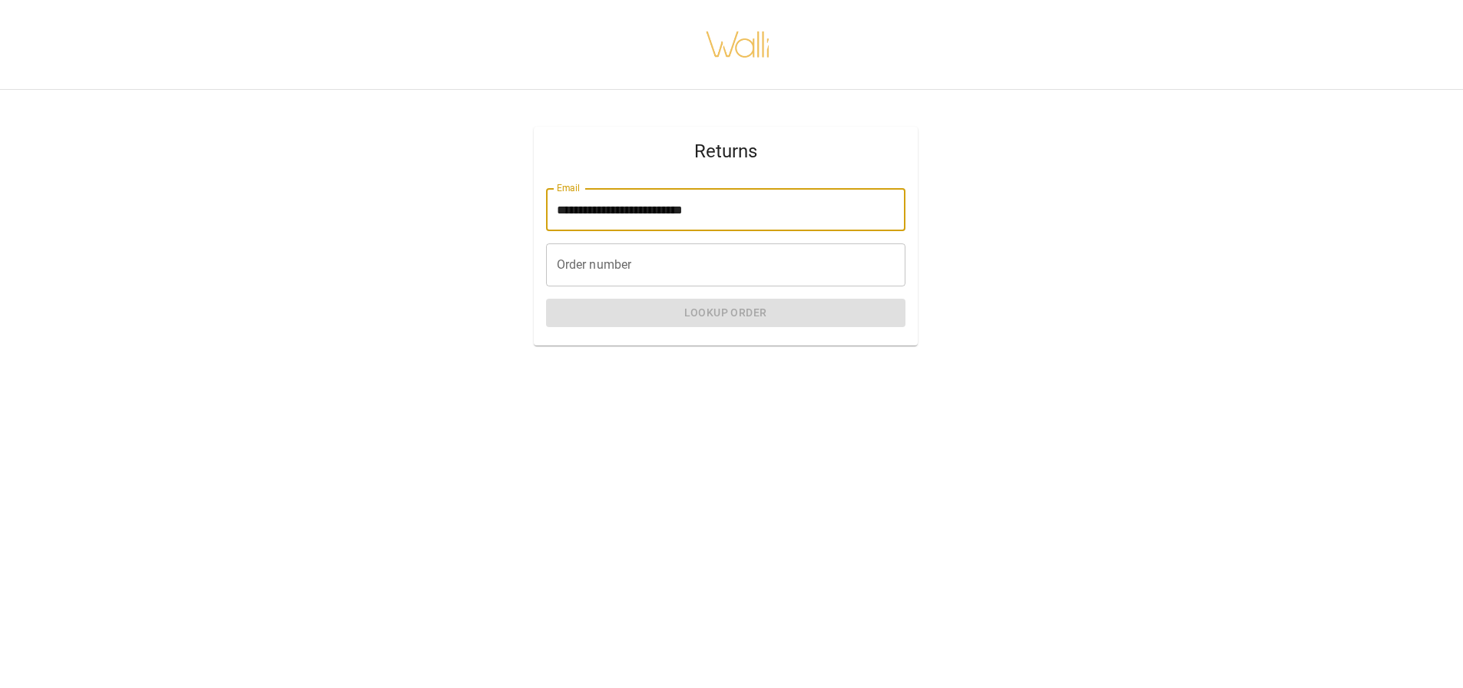
click at [704, 261] on input "Order number" at bounding box center [725, 265] width 359 height 43
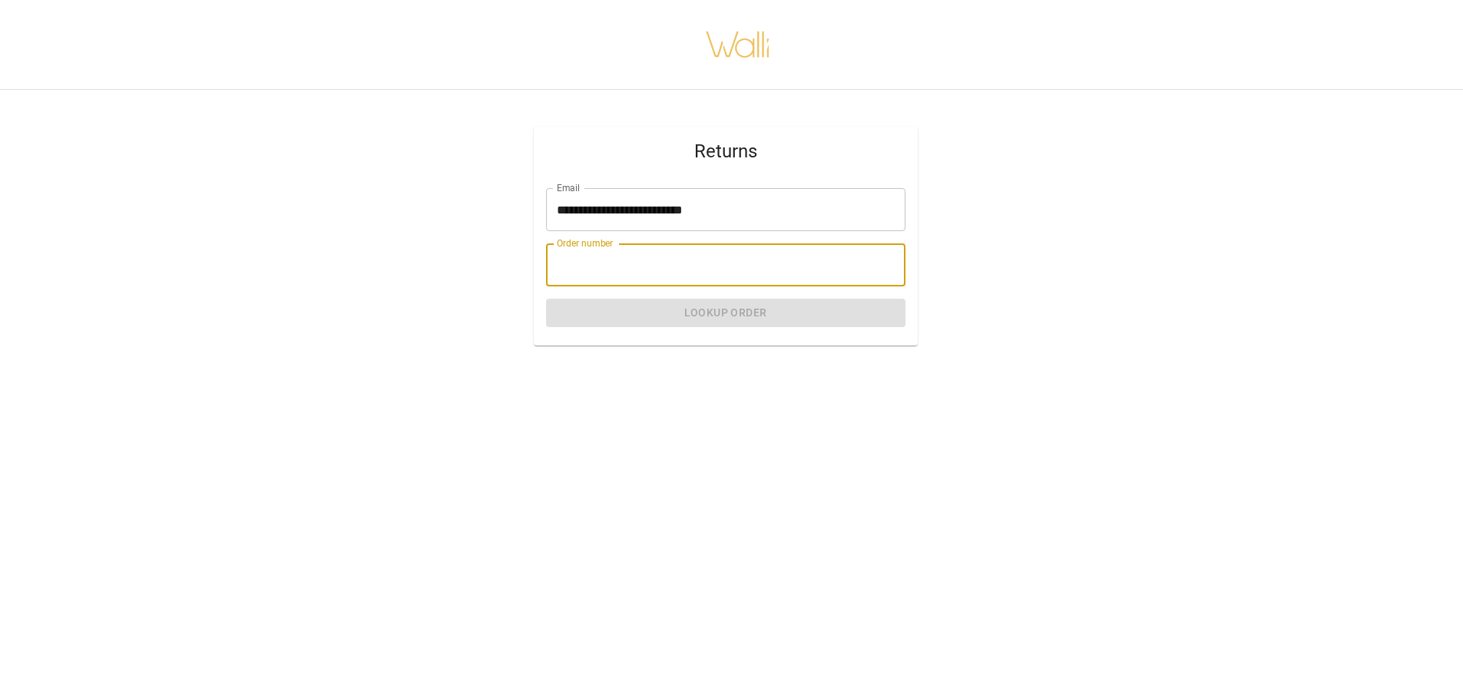
type input "*******"
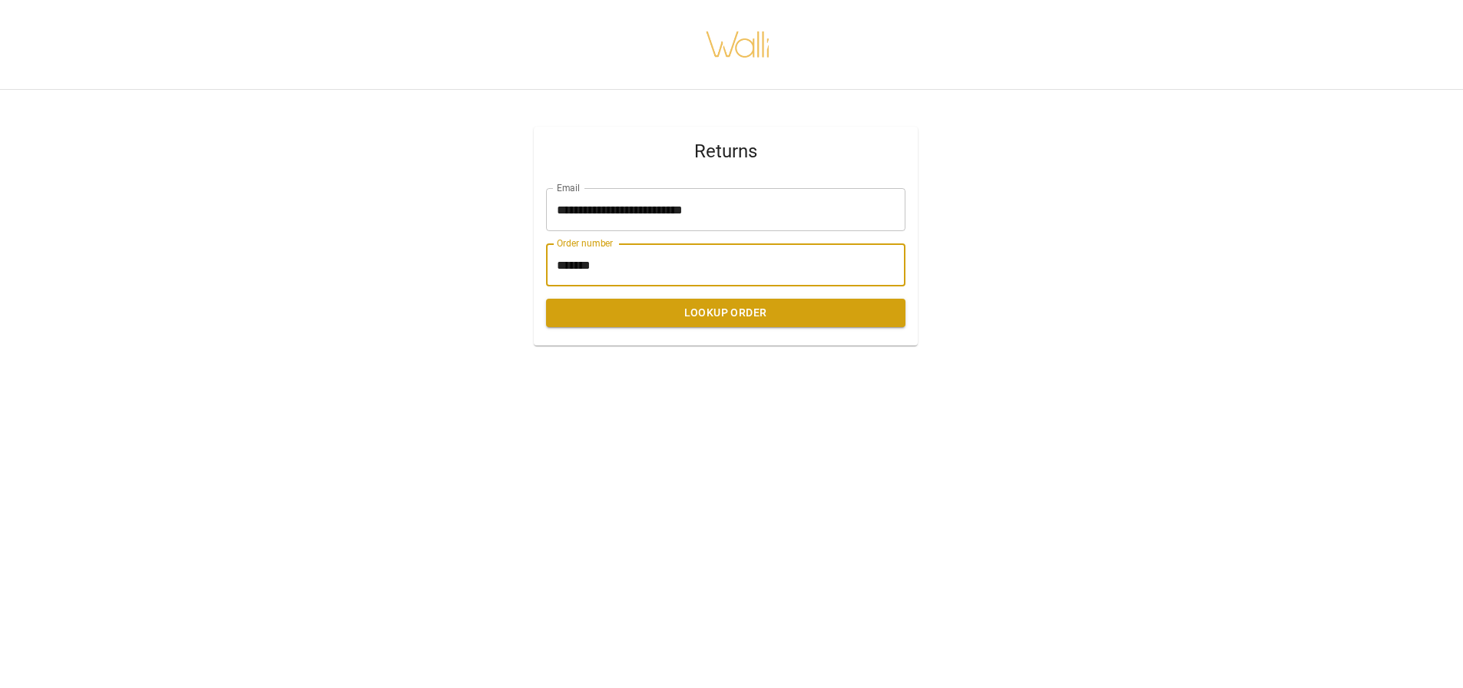
click at [714, 314] on button "Lookup Order" at bounding box center [725, 313] width 359 height 28
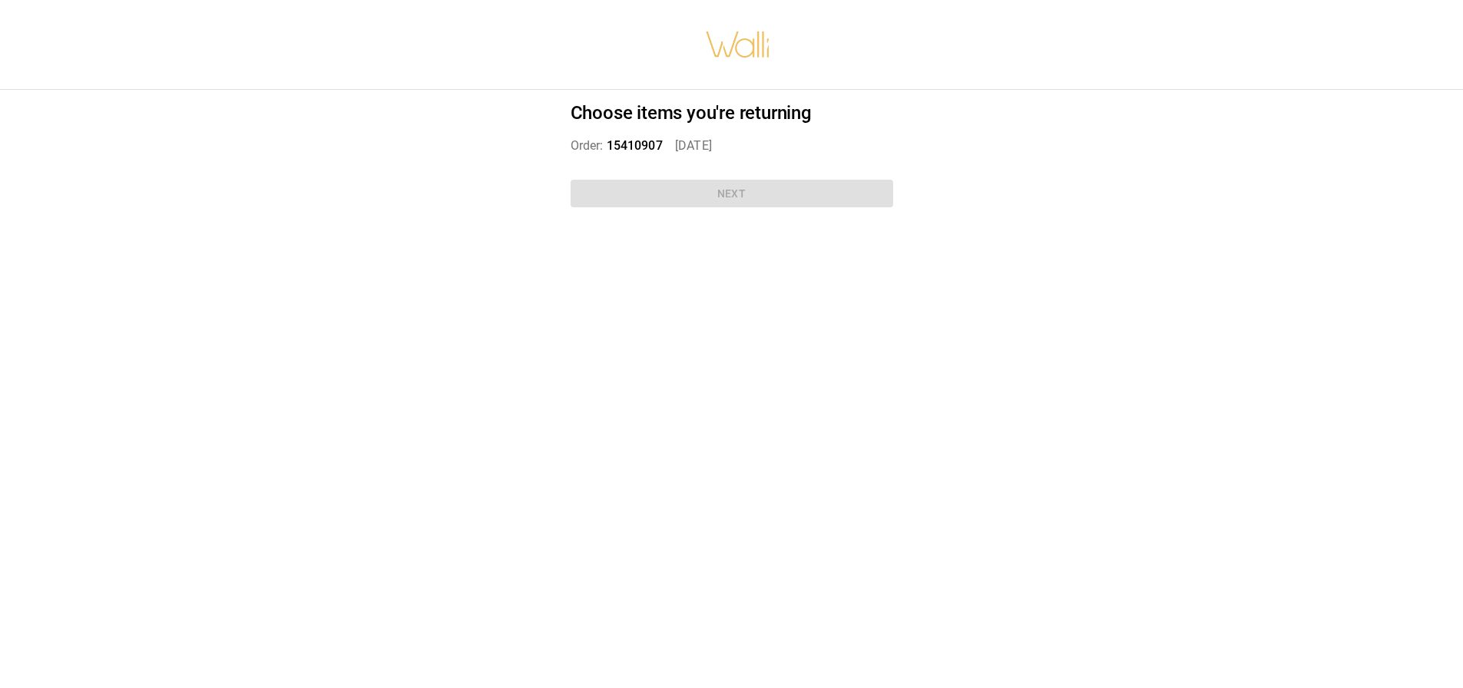
click at [720, 193] on div "Choose items you're returning Order: 15410907   [DATE] Next" at bounding box center [731, 158] width 359 height 136
drag, startPoint x: 639, startPoint y: 152, endPoint x: 642, endPoint y: 144, distance: 9.0
click at [639, 151] on span "15410907" at bounding box center [635, 145] width 56 height 15
click at [642, 143] on span "15410907" at bounding box center [635, 145] width 56 height 15
click at [741, 144] on p "Order: 15410907   [DATE]" at bounding box center [732, 146] width 323 height 18
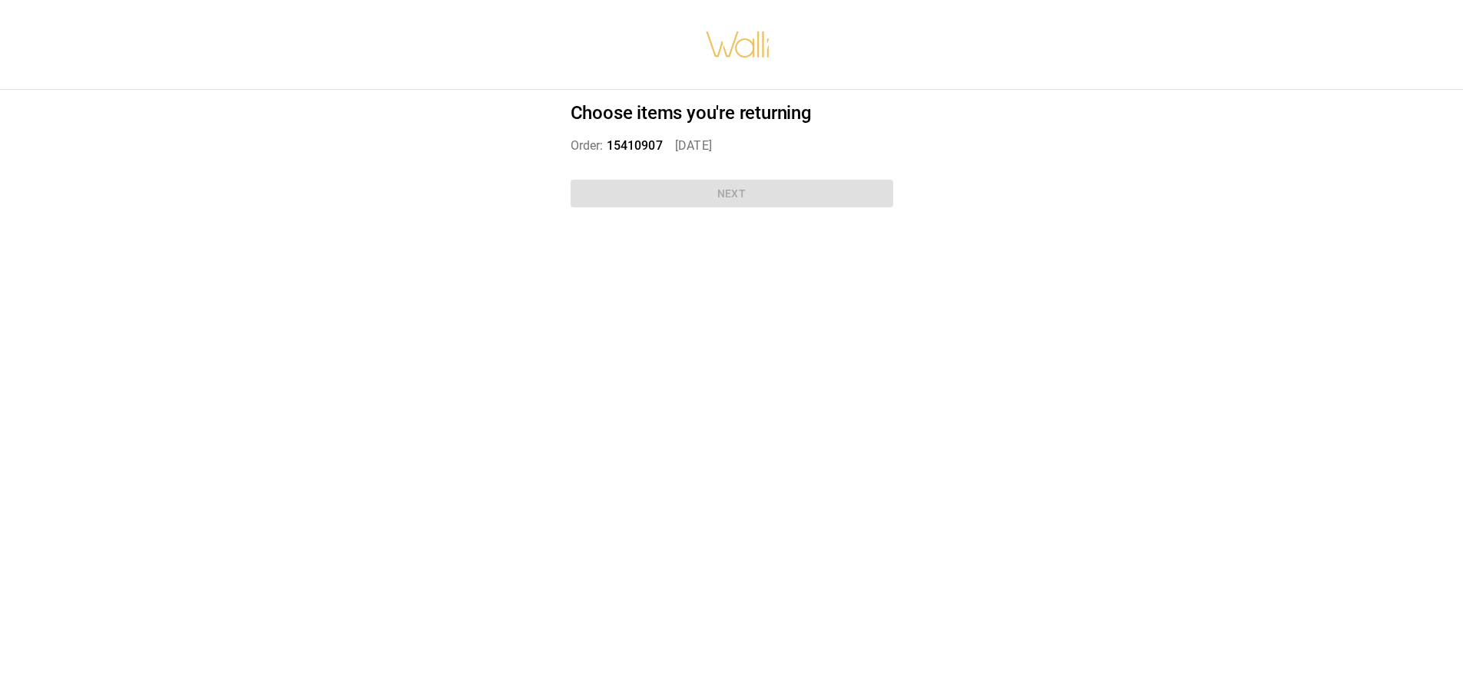
click at [744, 190] on div "Choose items you're returning Order: 15410907   [DATE] Next" at bounding box center [731, 158] width 359 height 136
click at [744, 191] on div "Choose items you're returning Order: 15410907   [DATE] Next" at bounding box center [731, 158] width 359 height 136
click at [714, 149] on p "Order: 15410907   [DATE]" at bounding box center [732, 146] width 323 height 18
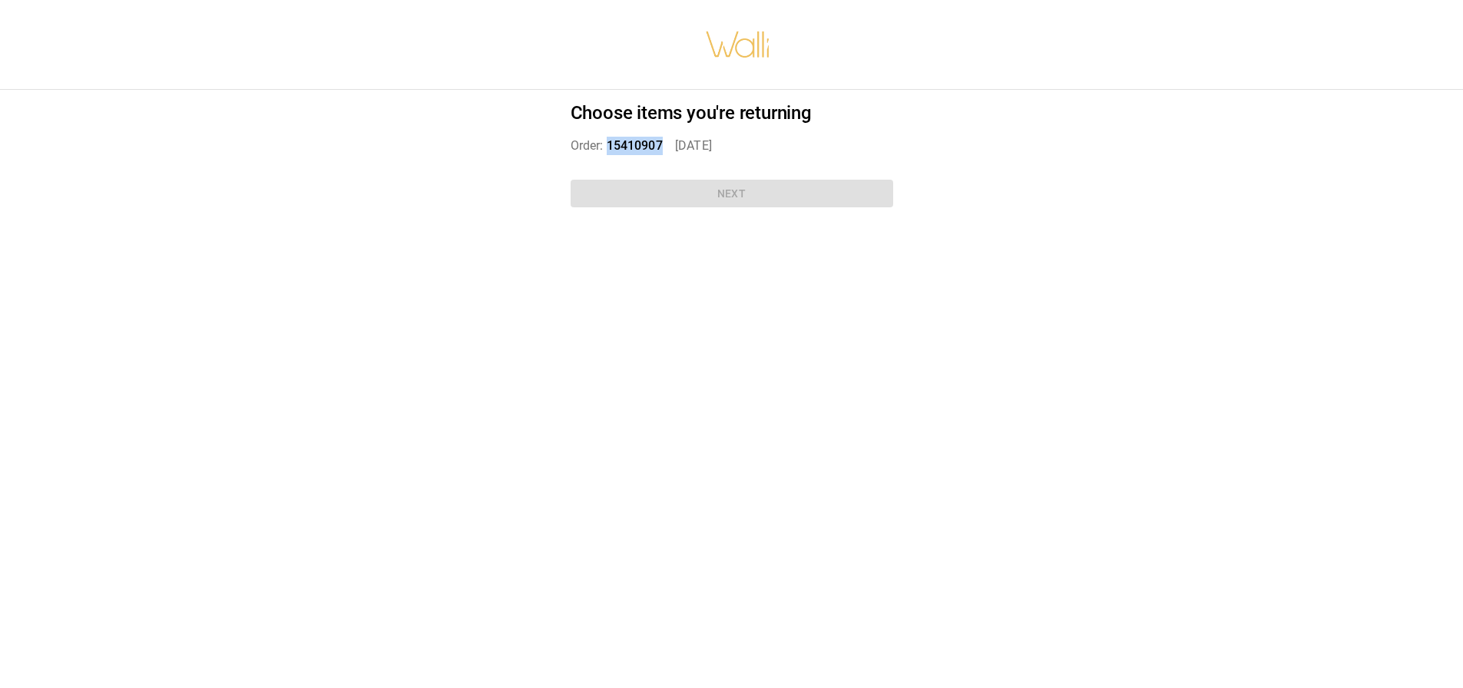
drag, startPoint x: 606, startPoint y: 144, endPoint x: 666, endPoint y: 144, distance: 59.9
click at [666, 144] on p "Order: 15410907   [DATE]" at bounding box center [732, 146] width 323 height 18
click at [701, 141] on p "Order: 15410907   [DATE]" at bounding box center [732, 146] width 323 height 18
click at [587, 144] on p "Order: 15410907   [DATE]" at bounding box center [732, 146] width 323 height 18
click at [663, 189] on div "Choose items you're returning Order: 15410907   [DATE] Next" at bounding box center [731, 158] width 359 height 136
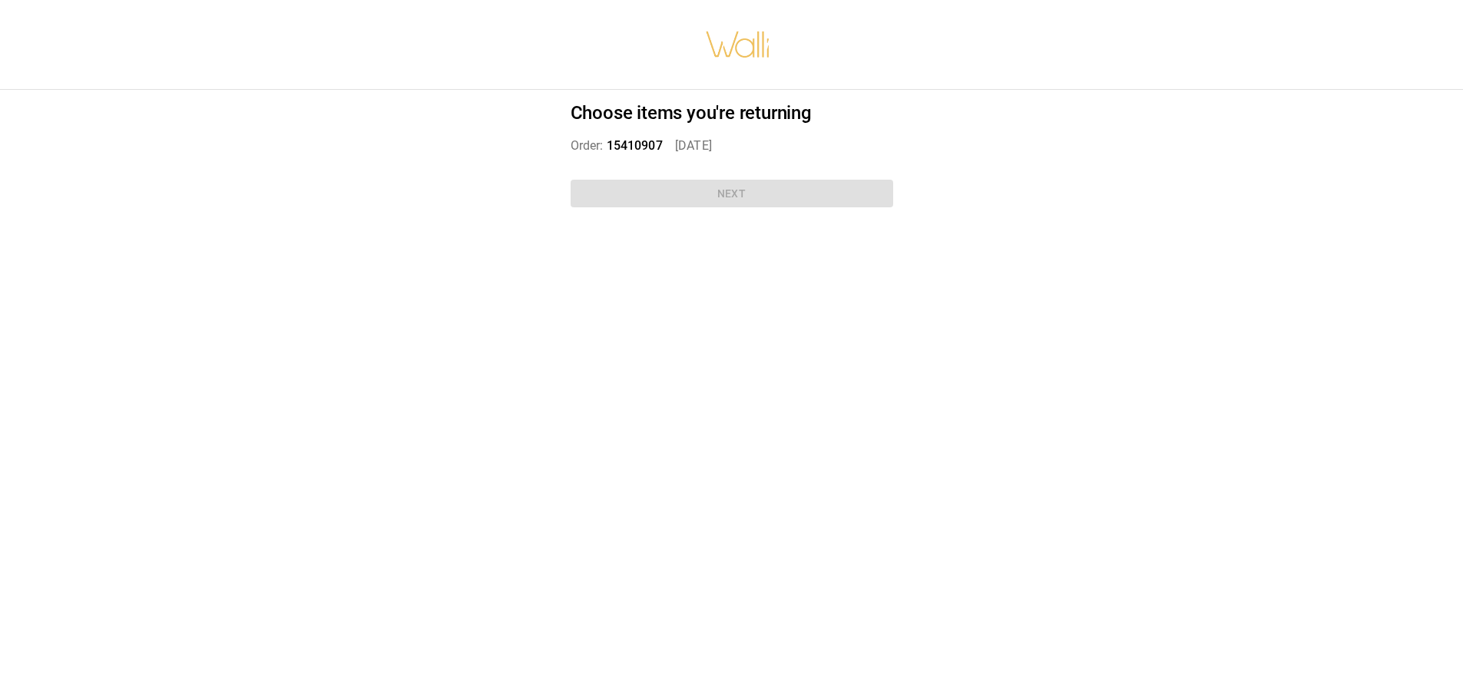
click at [678, 193] on div "Choose items you're returning Order: 15410907   [DATE] Next" at bounding box center [731, 158] width 359 height 136
click at [684, 145] on p "Order: 15410907   [DATE]" at bounding box center [732, 146] width 323 height 18
click at [629, 143] on span "15410907" at bounding box center [635, 145] width 56 height 15
